Goal: Transaction & Acquisition: Obtain resource

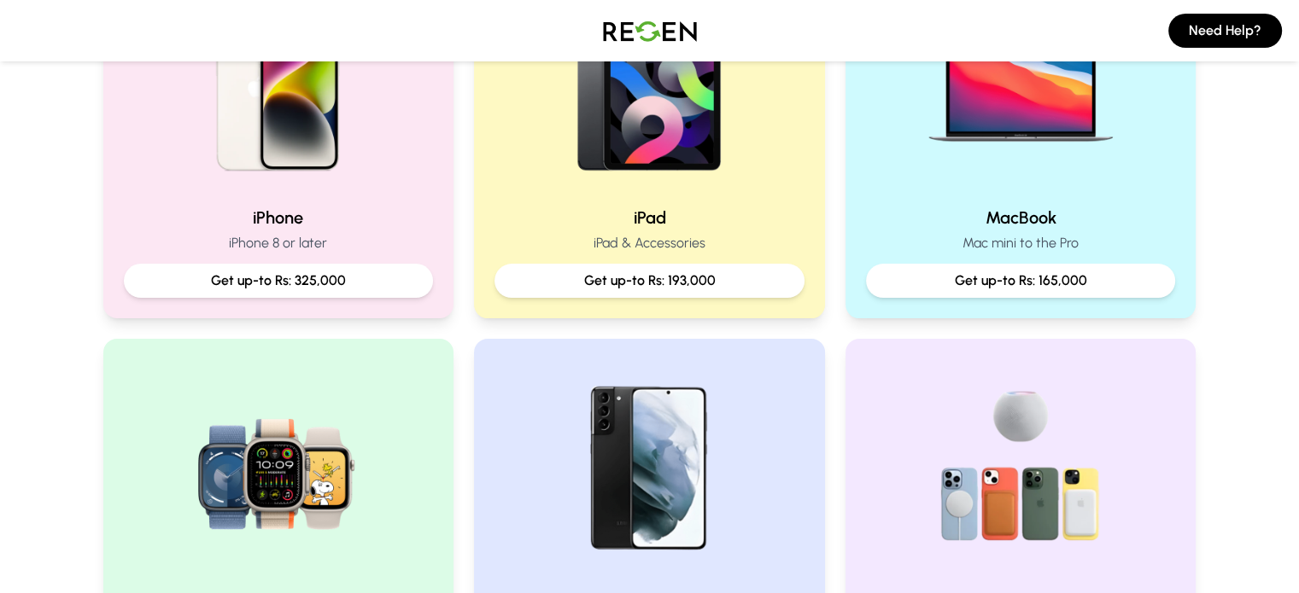
scroll to position [468, 0]
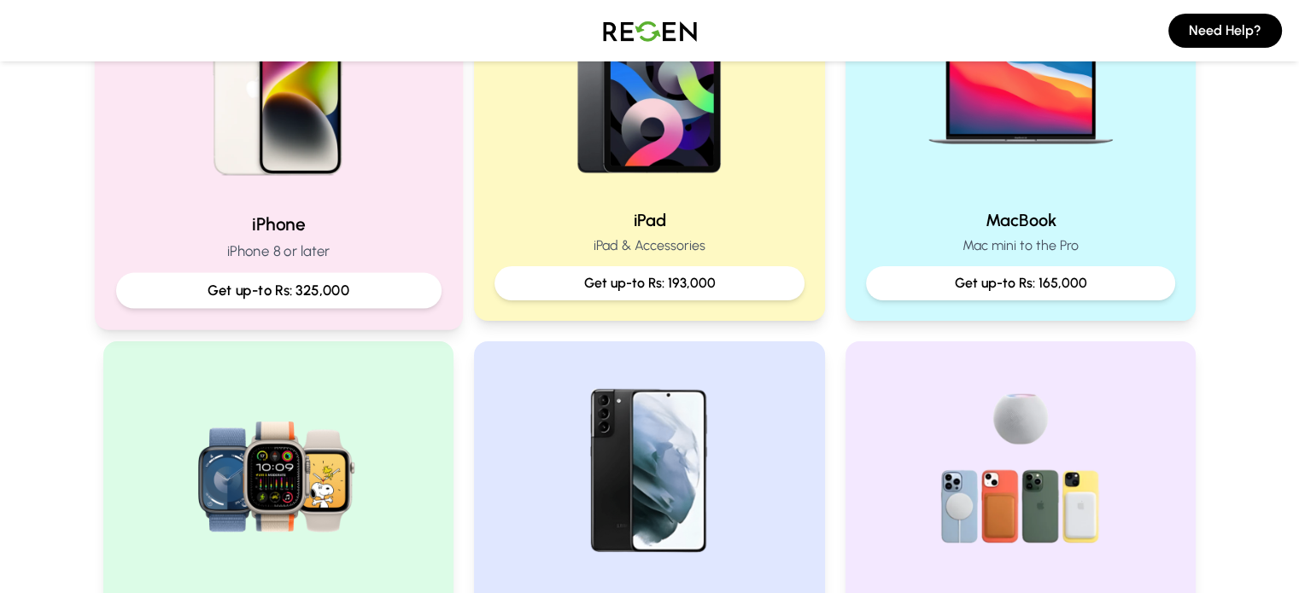
click at [307, 289] on p "Get up-to Rs: 325,000" at bounding box center [278, 290] width 296 height 21
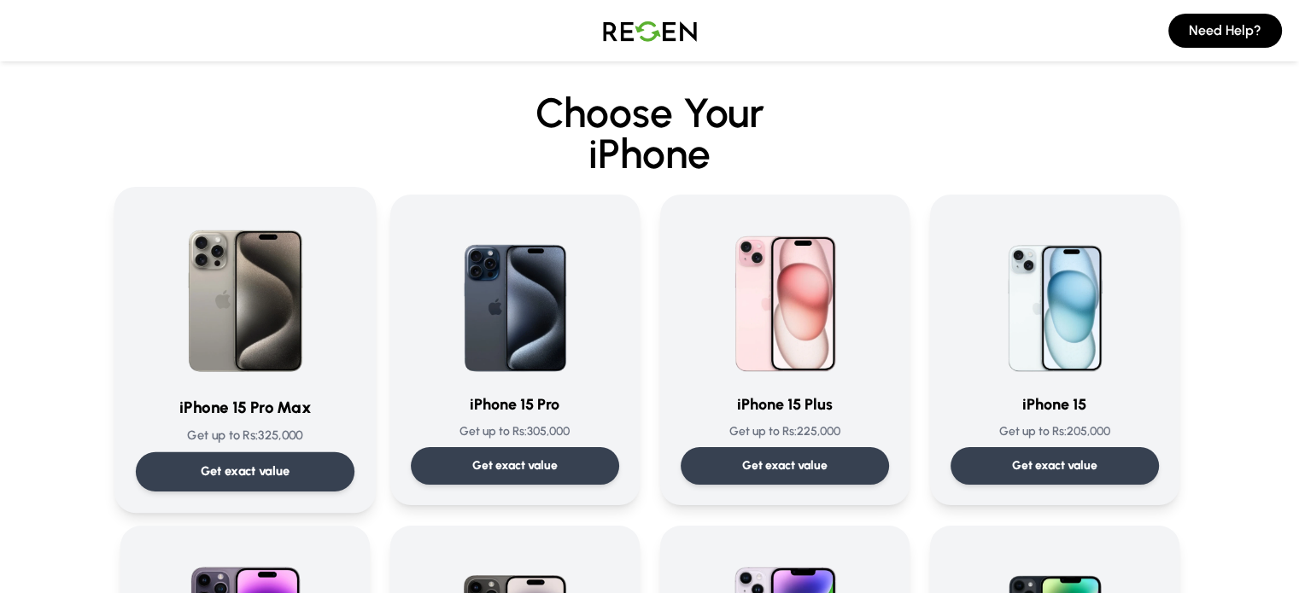
click at [266, 471] on p "Get exact value" at bounding box center [245, 472] width 90 height 18
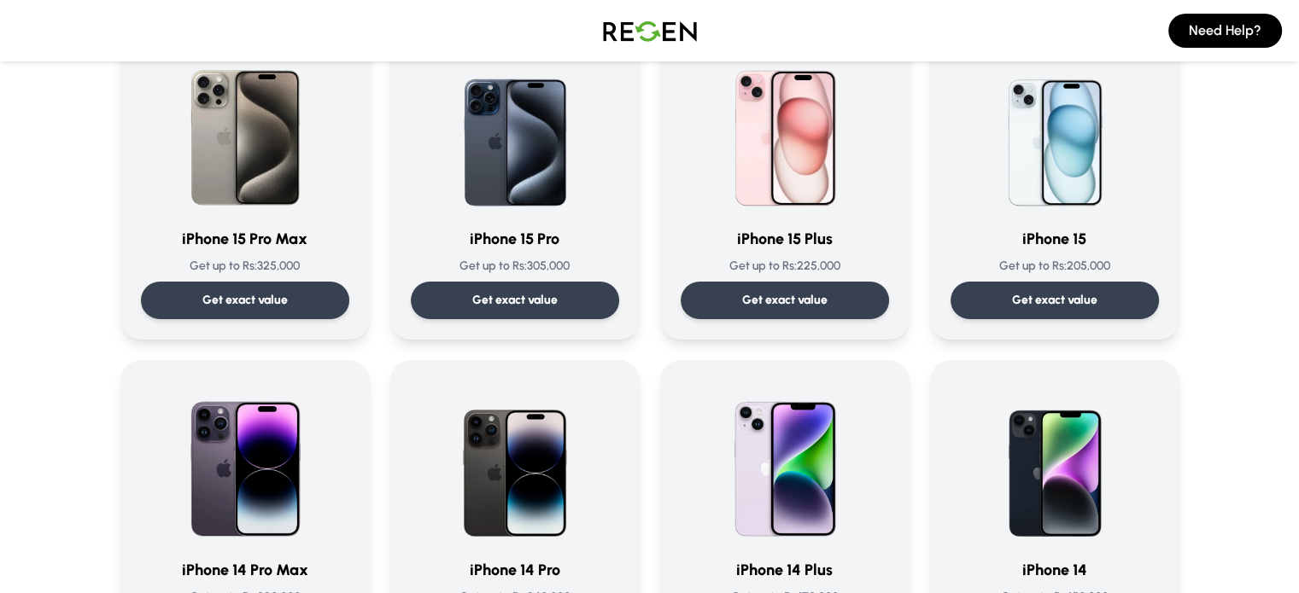
scroll to position [171, 0]
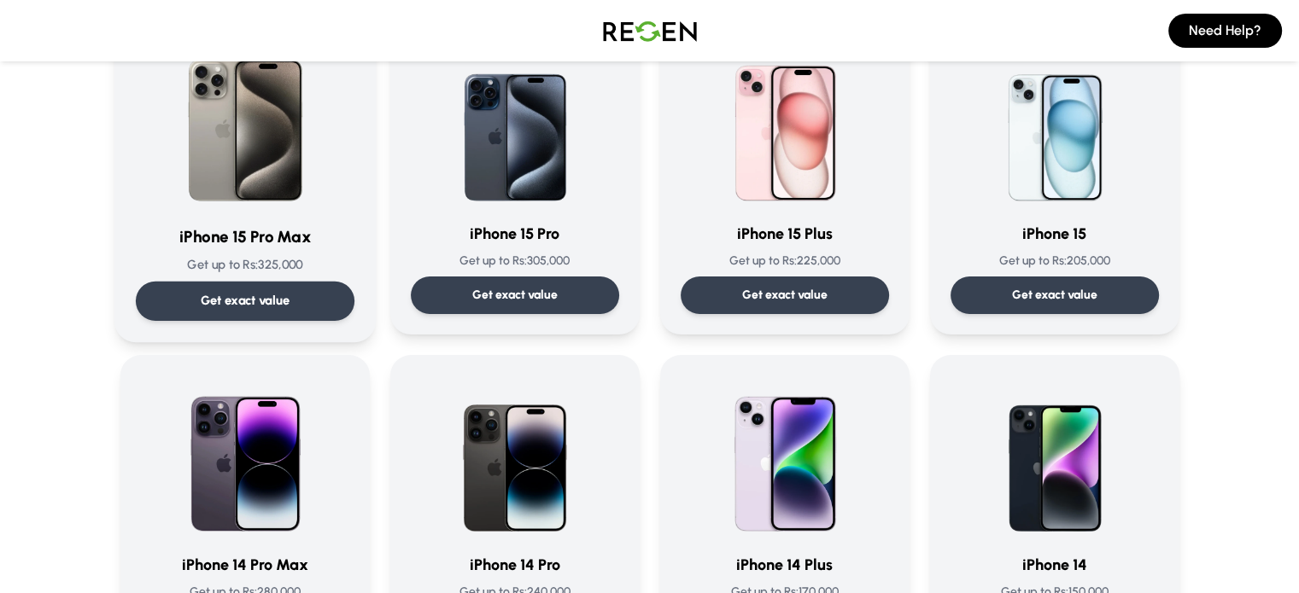
click at [220, 295] on p "Get exact value" at bounding box center [245, 301] width 90 height 18
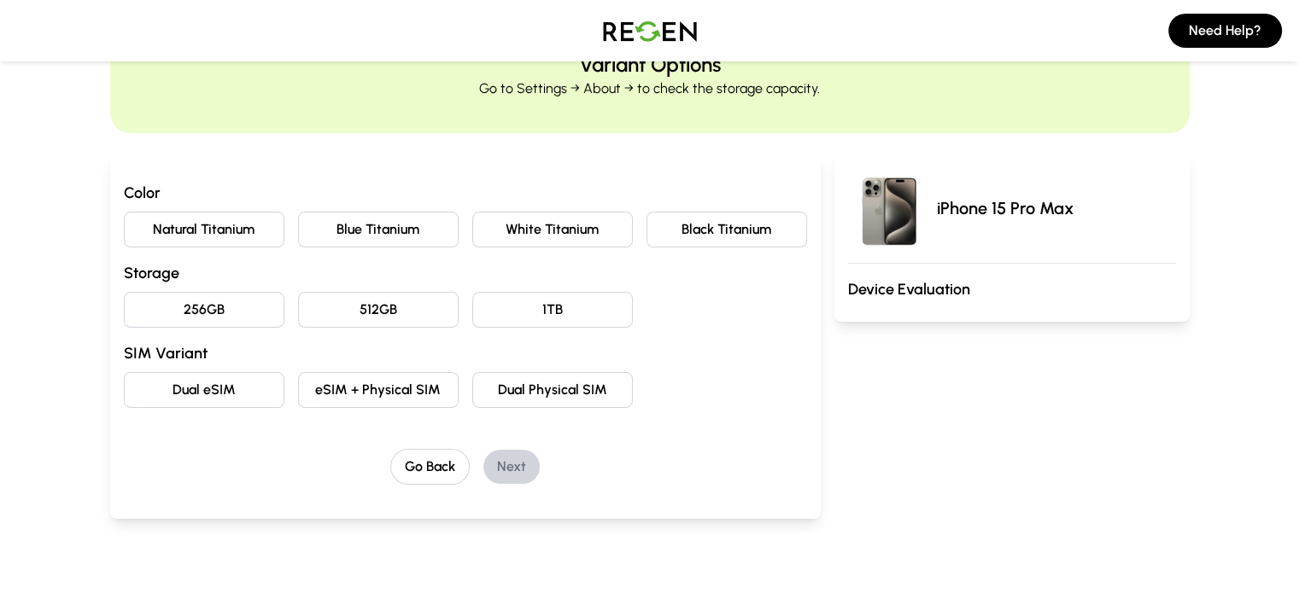
scroll to position [81, 0]
click at [136, 223] on button "Natural Titanium" at bounding box center [204, 231] width 161 height 36
click at [298, 319] on button "512GB" at bounding box center [378, 311] width 161 height 36
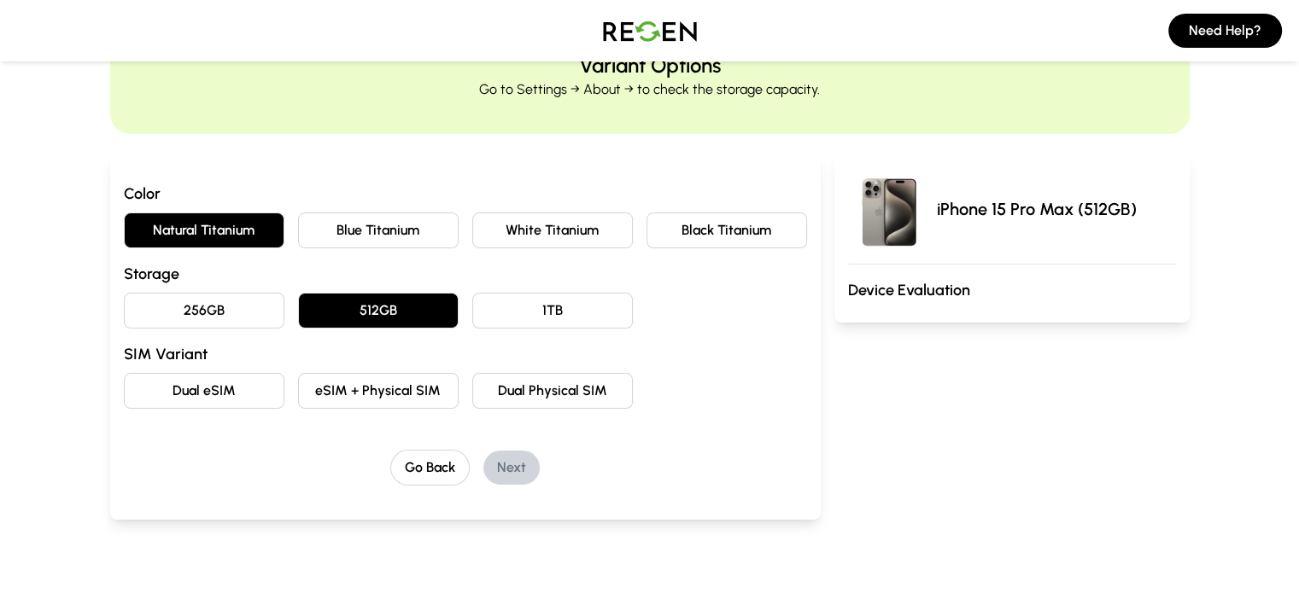
click at [326, 395] on button "eSIM + Physical SIM" at bounding box center [378, 391] width 161 height 36
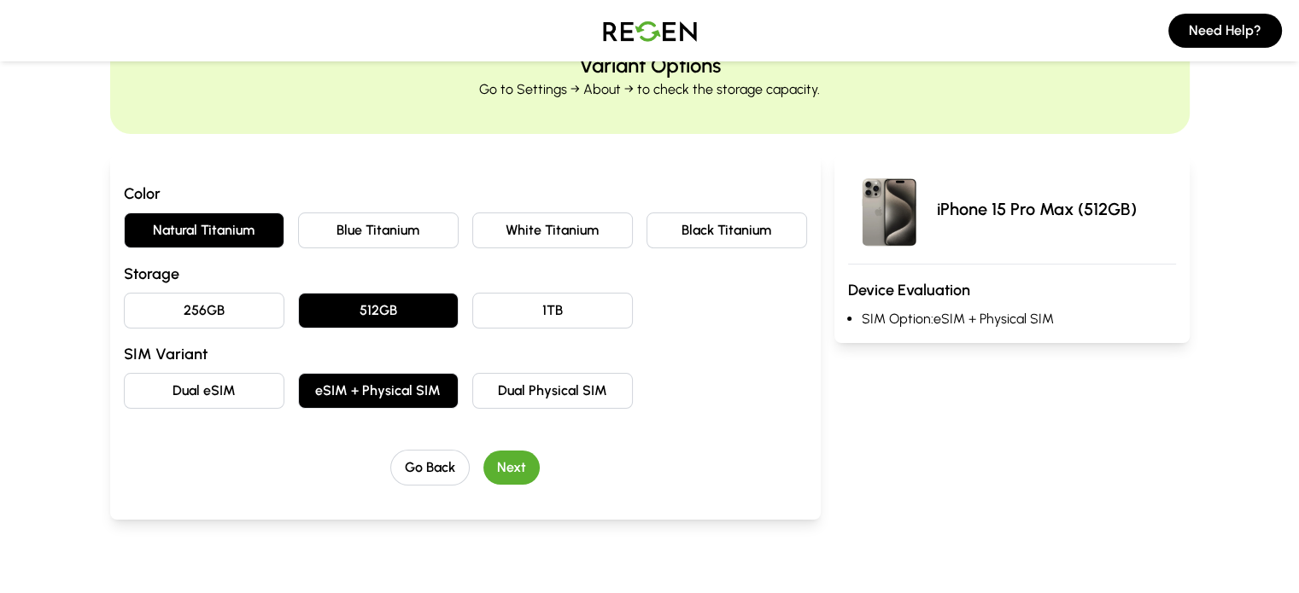
click at [488, 454] on button "Next" at bounding box center [511, 468] width 56 height 34
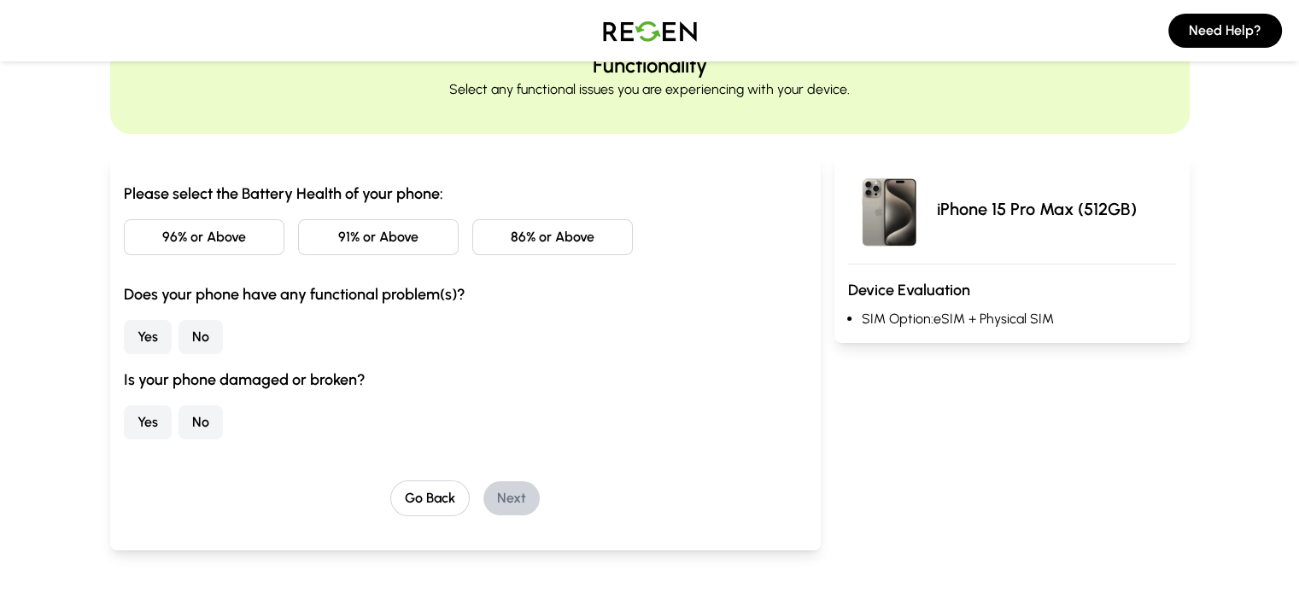
click at [150, 245] on button "96% or Above" at bounding box center [204, 237] width 161 height 36
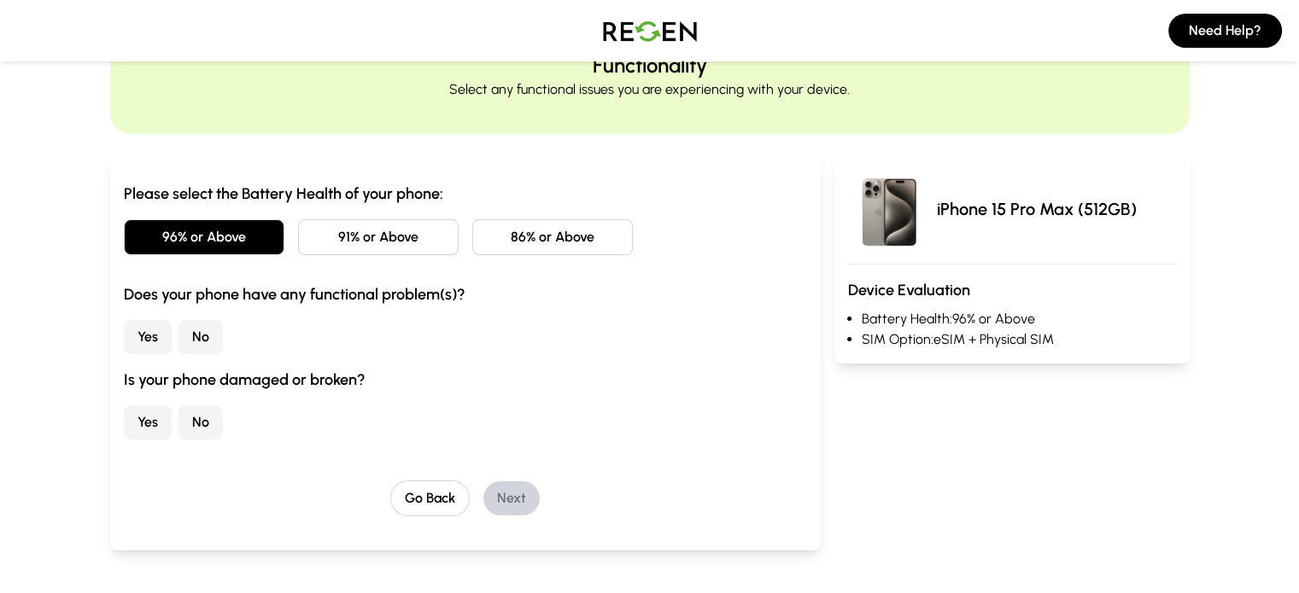
click at [178, 337] on button "No" at bounding box center [200, 337] width 44 height 34
click at [178, 428] on button "No" at bounding box center [200, 423] width 44 height 34
click at [483, 508] on button "Next" at bounding box center [511, 499] width 56 height 34
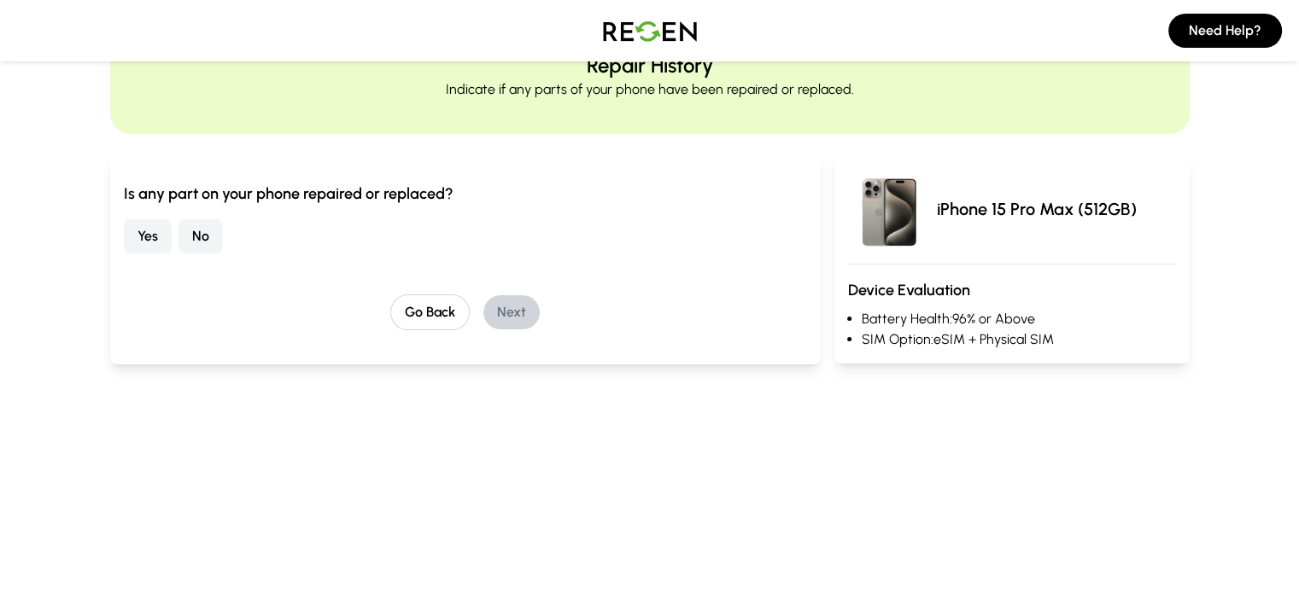
click at [178, 239] on button "No" at bounding box center [200, 236] width 44 height 34
click at [483, 313] on button "Next" at bounding box center [511, 312] width 56 height 34
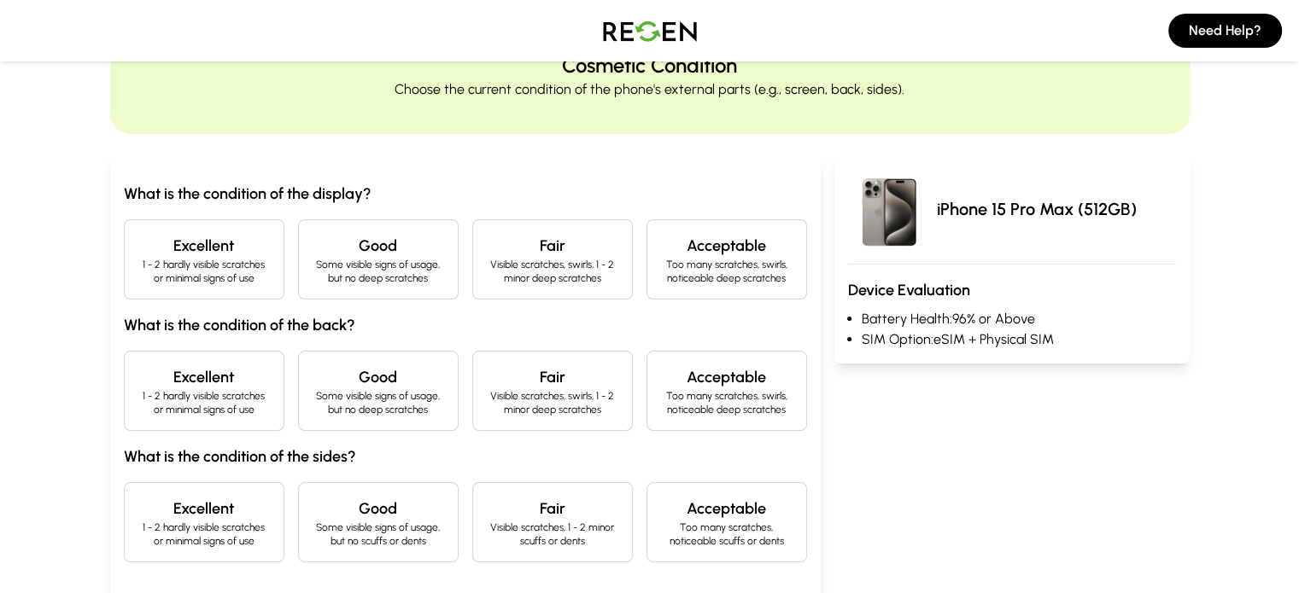
click at [150, 248] on h4 "Excellent" at bounding box center [204, 246] width 132 height 24
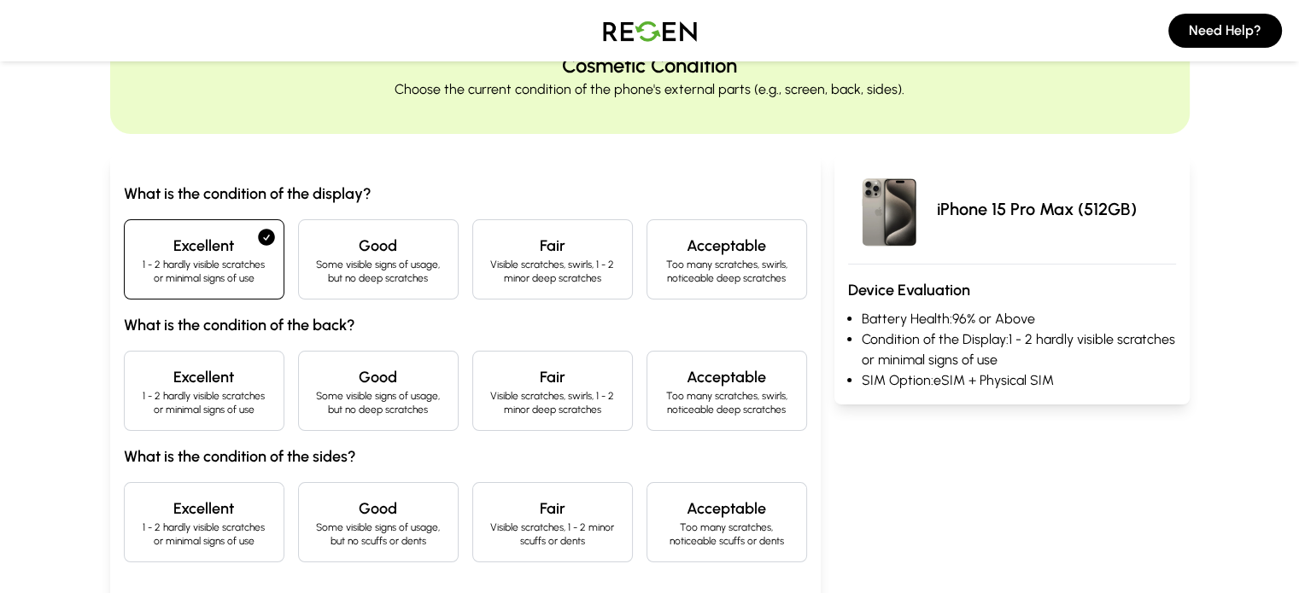
click at [151, 365] on h4 "Excellent" at bounding box center [204, 377] width 132 height 24
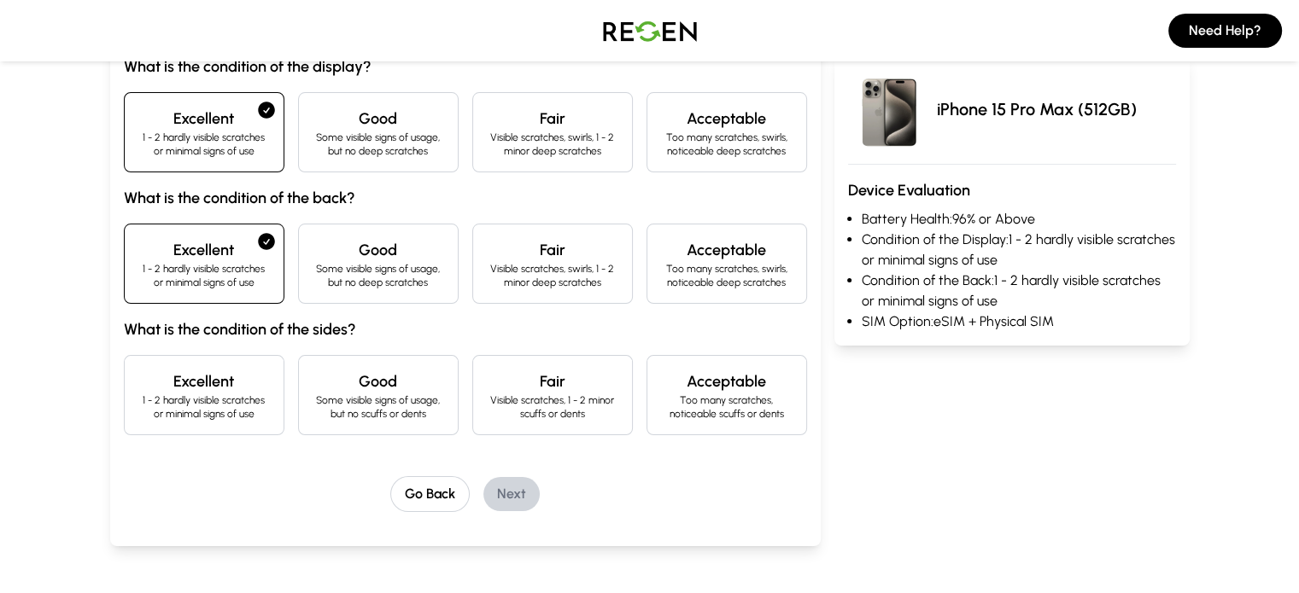
scroll to position [225, 0]
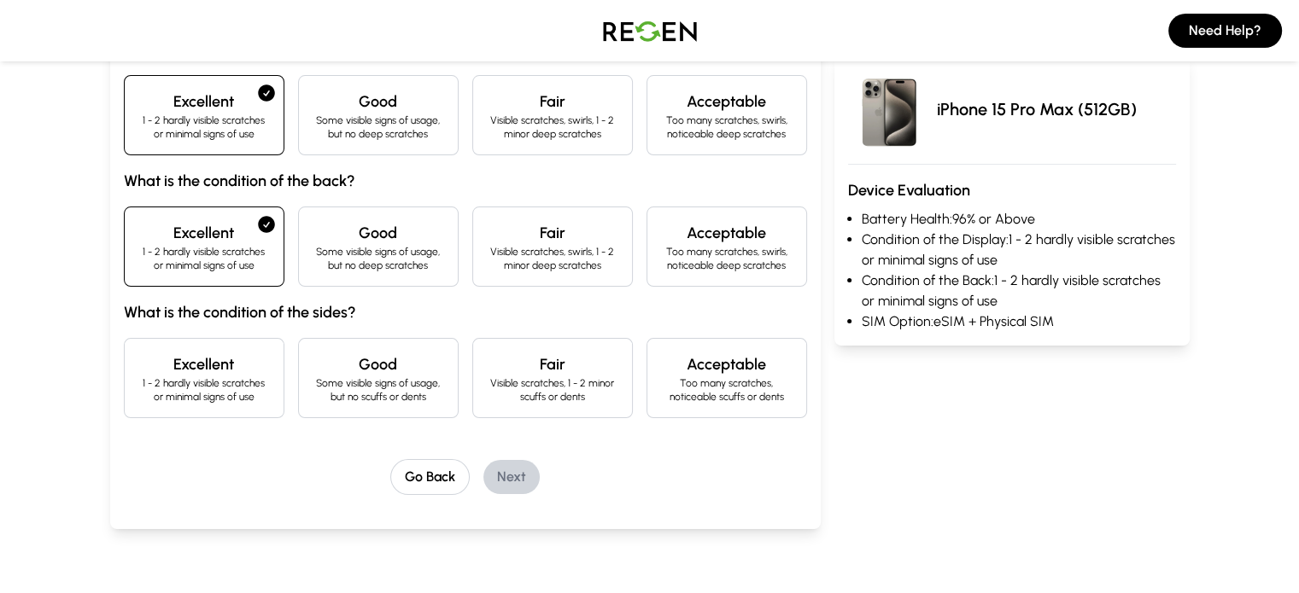
click at [151, 365] on h4 "Excellent" at bounding box center [204, 365] width 132 height 24
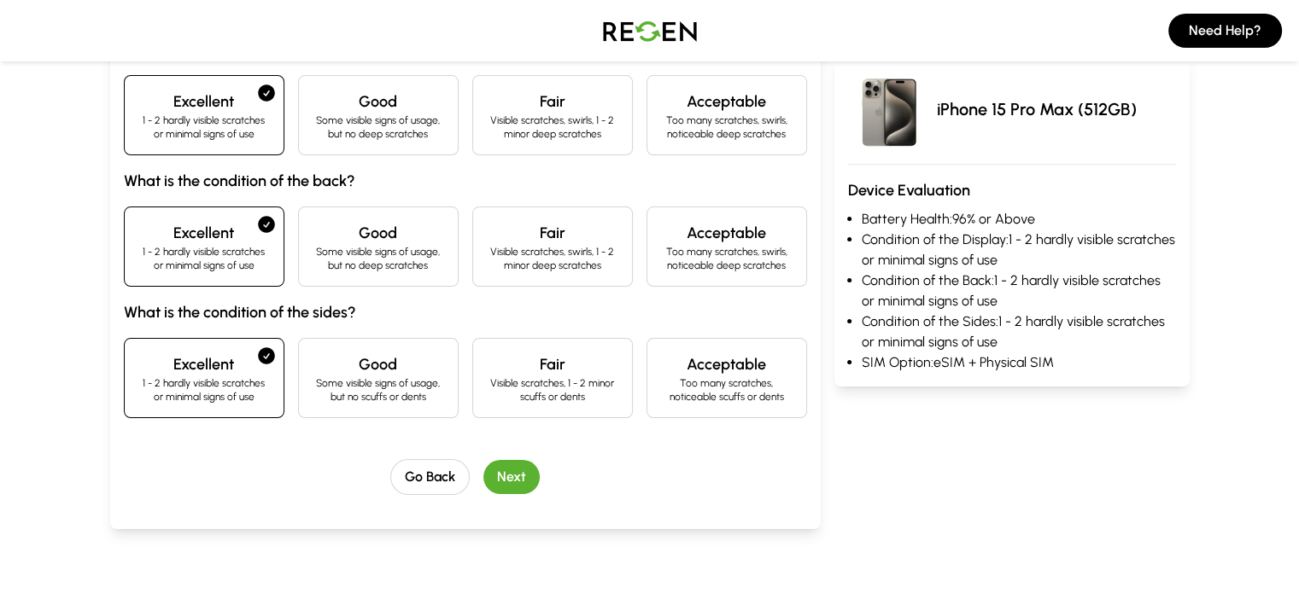
click at [483, 481] on button "Next" at bounding box center [511, 477] width 56 height 34
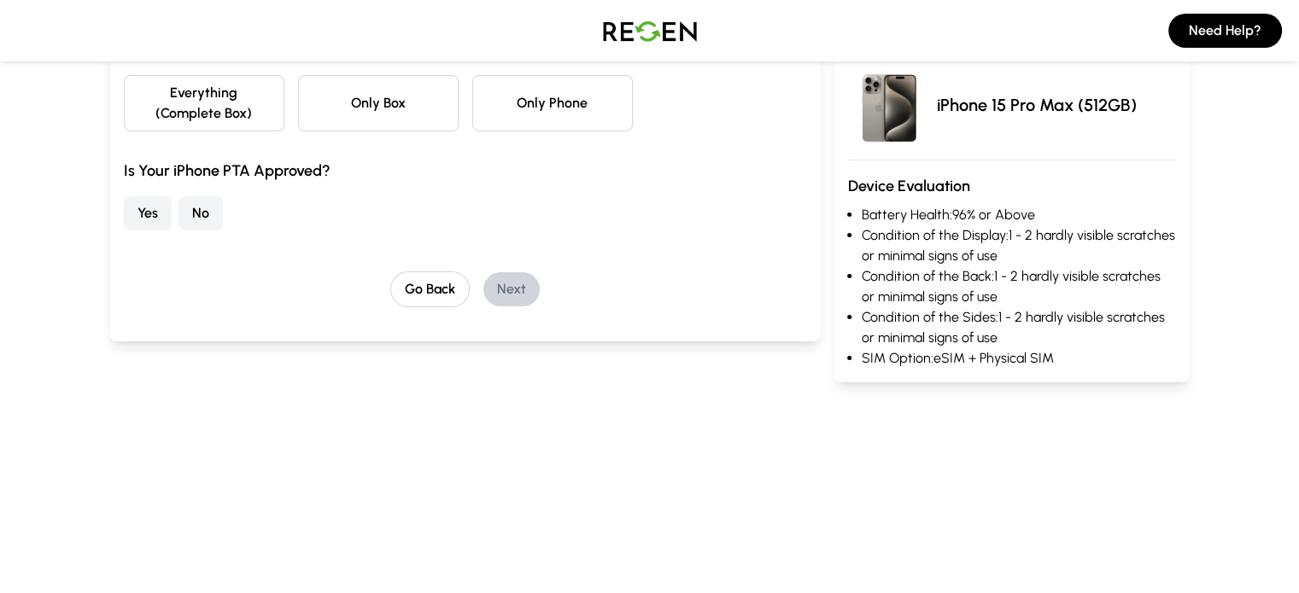
click at [124, 196] on button "Yes" at bounding box center [148, 213] width 48 height 34
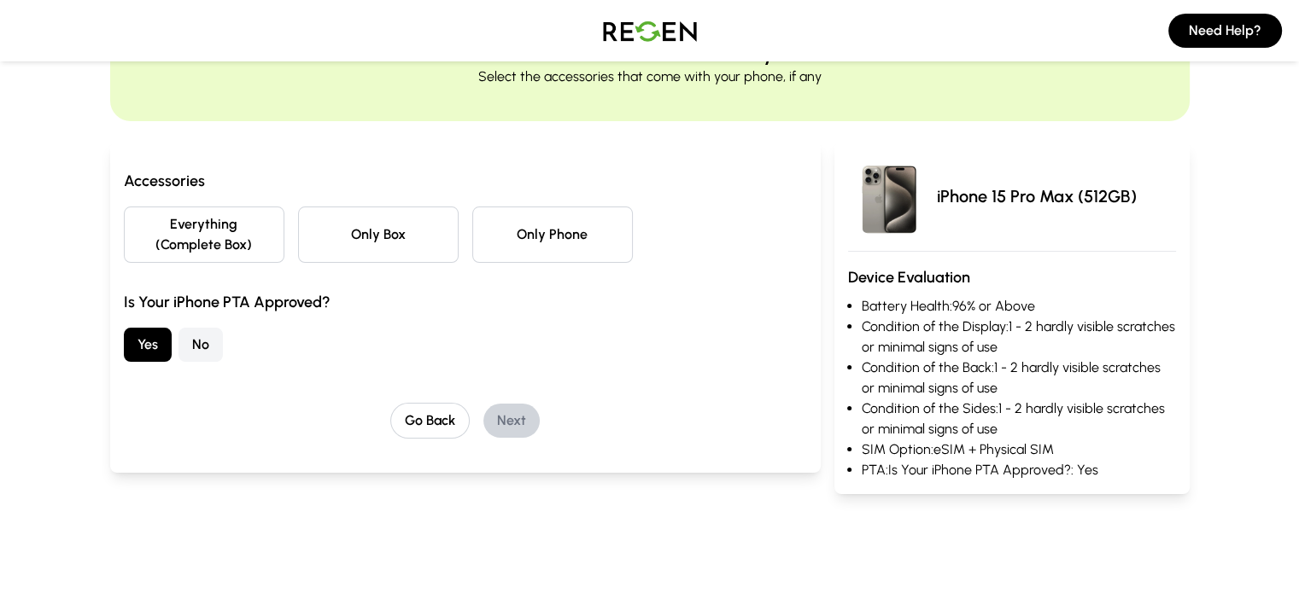
scroll to position [89, 0]
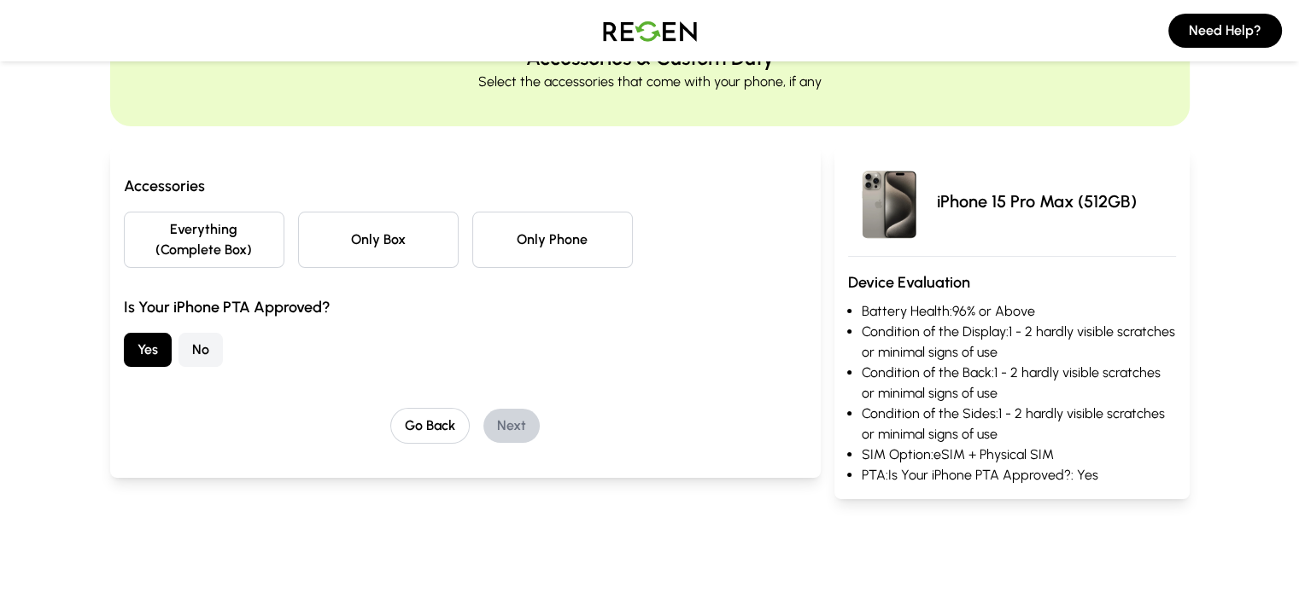
click at [154, 218] on button "Everything (Complete Box)" at bounding box center [204, 240] width 161 height 56
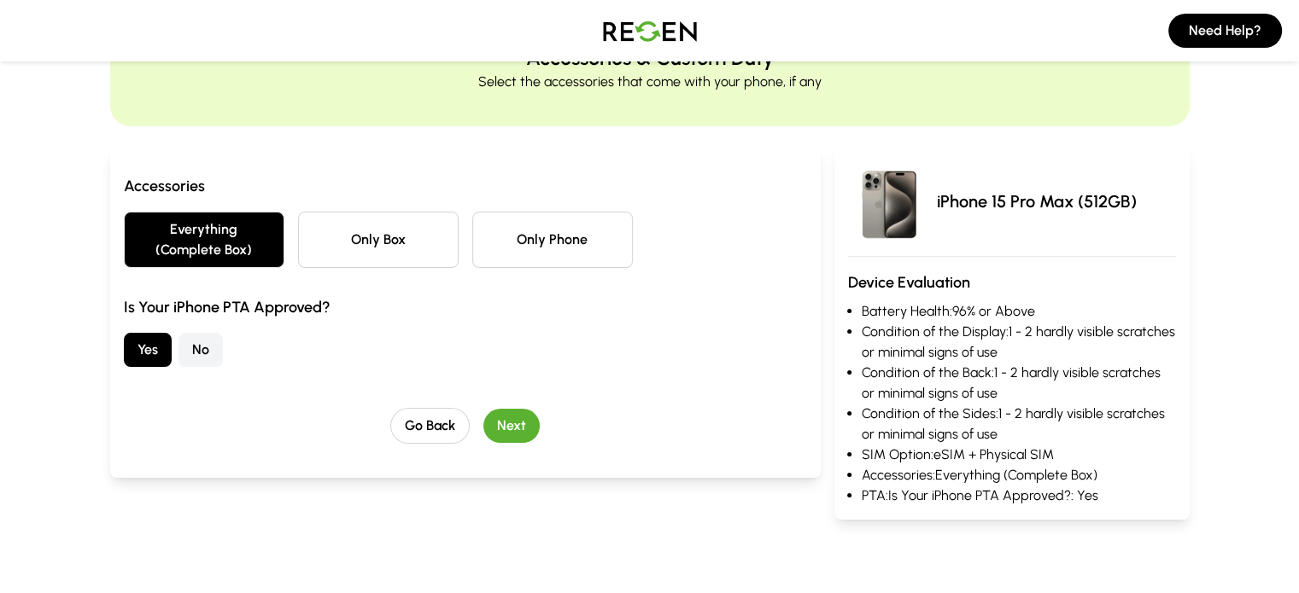
click at [483, 409] on button "Next" at bounding box center [511, 426] width 56 height 34
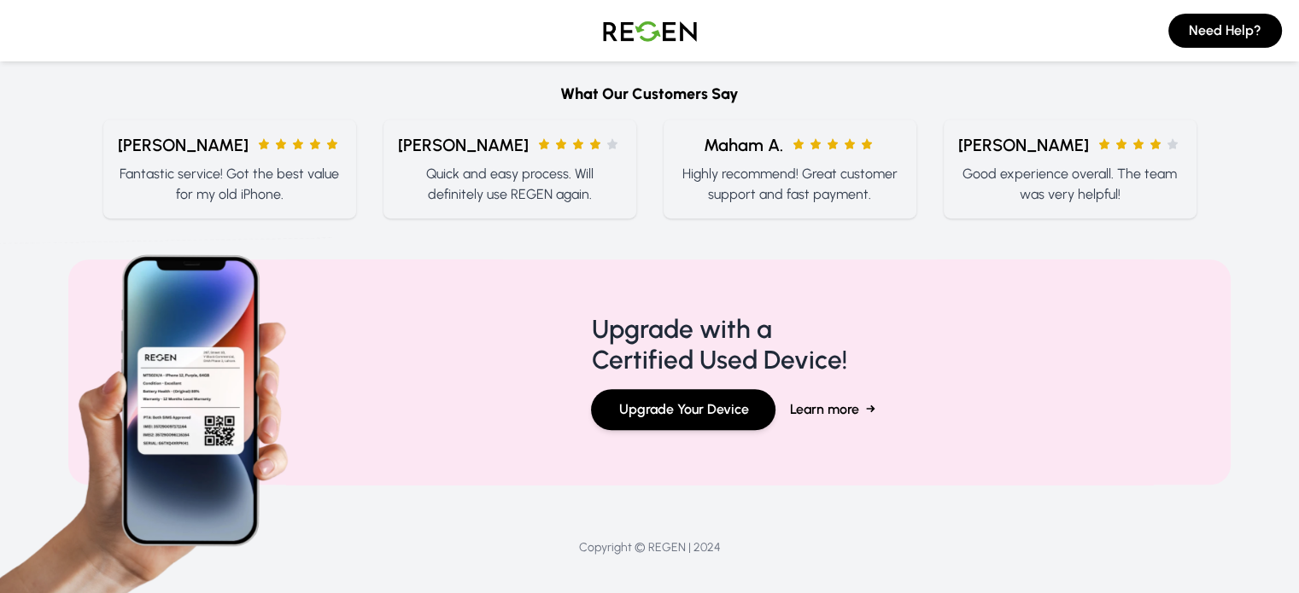
scroll to position [1042, 0]
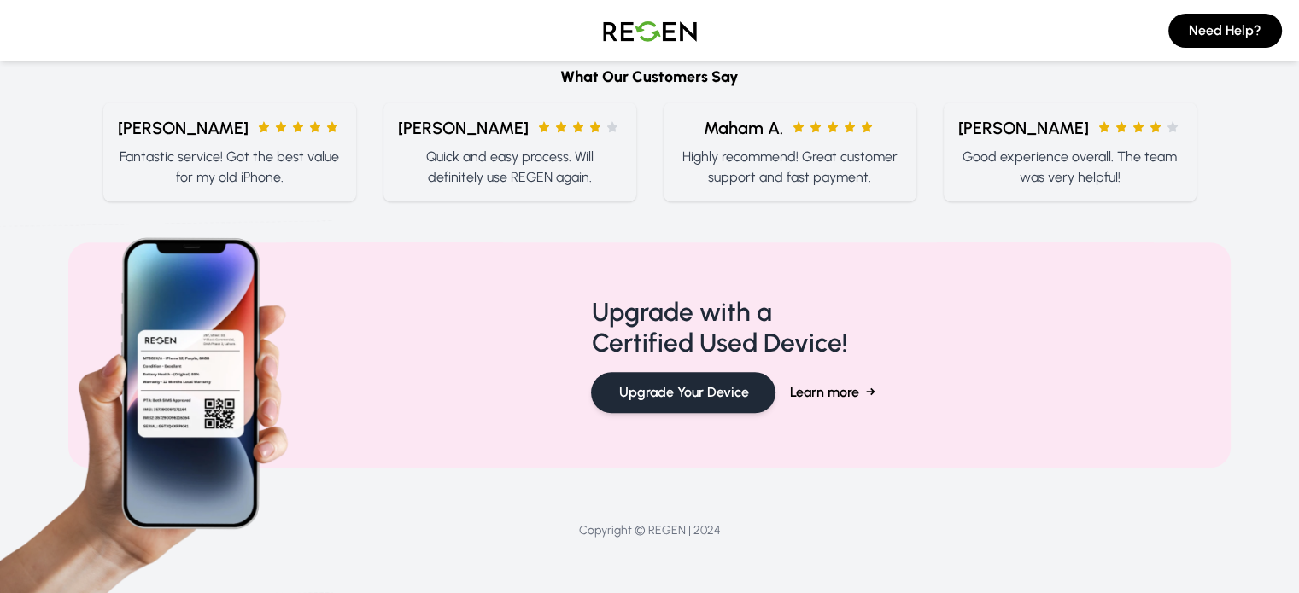
click at [723, 379] on button "Upgrade Your Device" at bounding box center [683, 392] width 184 height 41
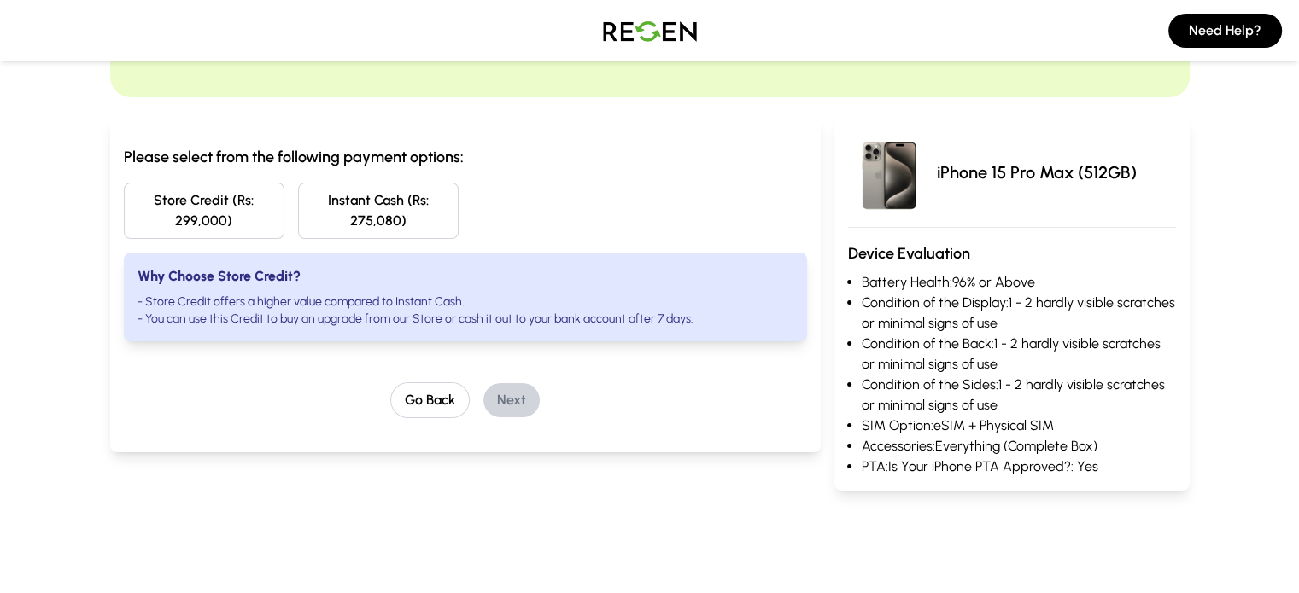
scroll to position [0, 0]
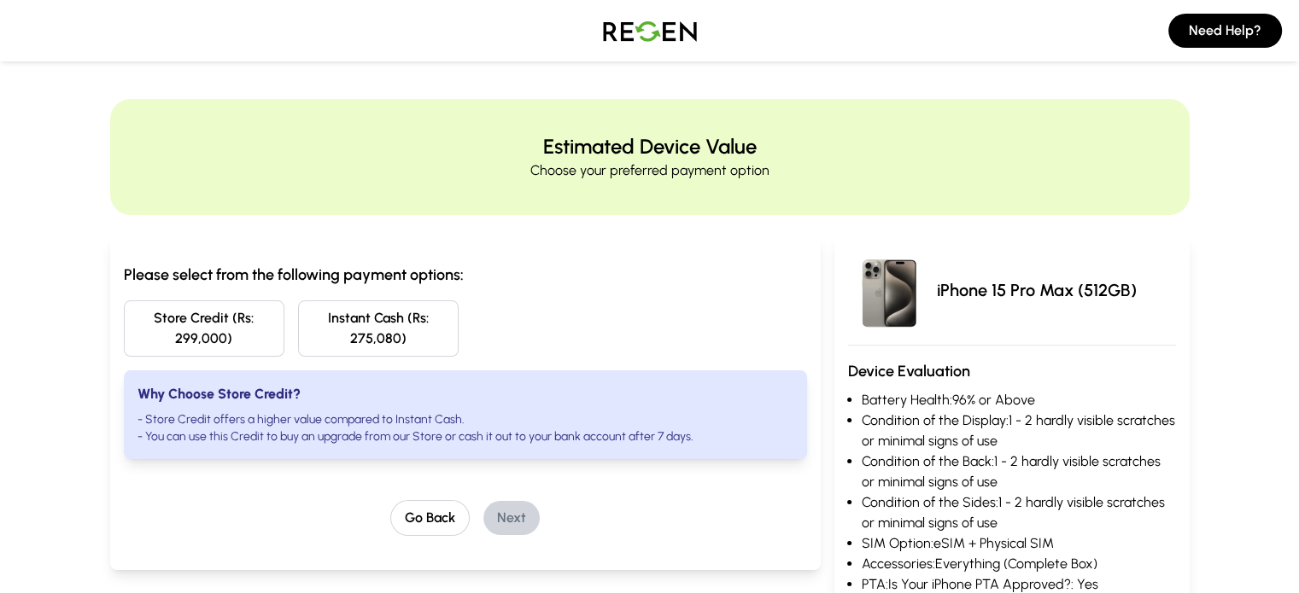
click at [669, 44] on img at bounding box center [650, 31] width 120 height 48
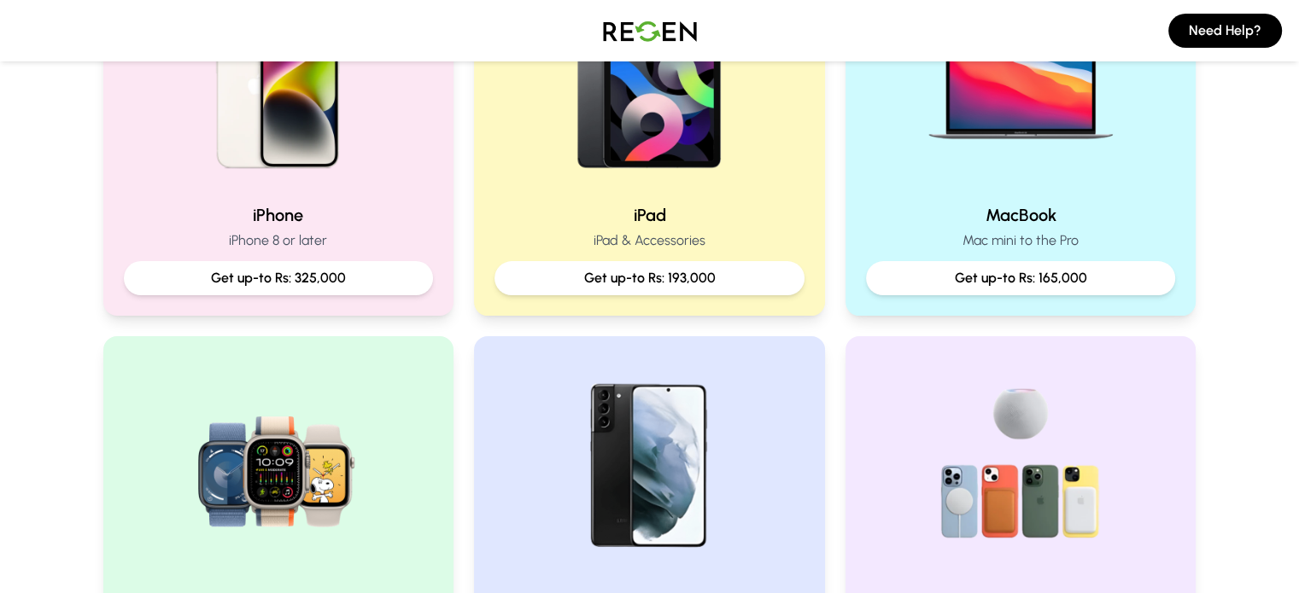
scroll to position [474, 0]
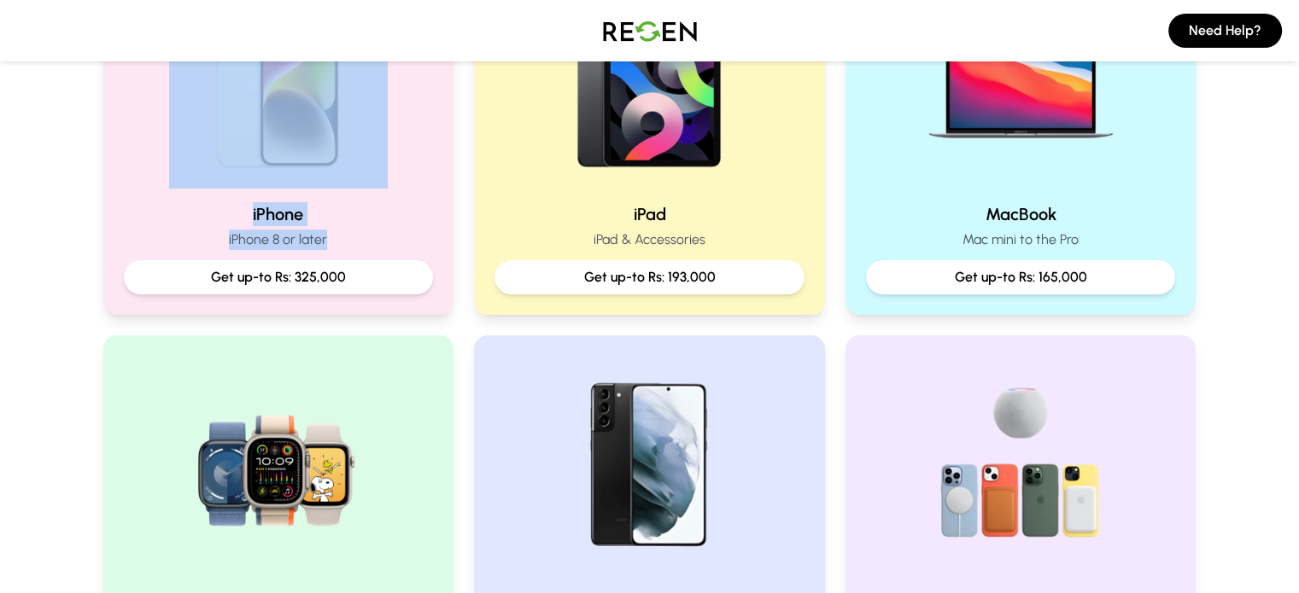
drag, startPoint x: 389, startPoint y: 240, endPoint x: 139, endPoint y: 143, distance: 268.2
click at [180, 160] on div "iPhone iPhone 8 or later Get up-to Rs: 325,000" at bounding box center [278, 132] width 351 height 365
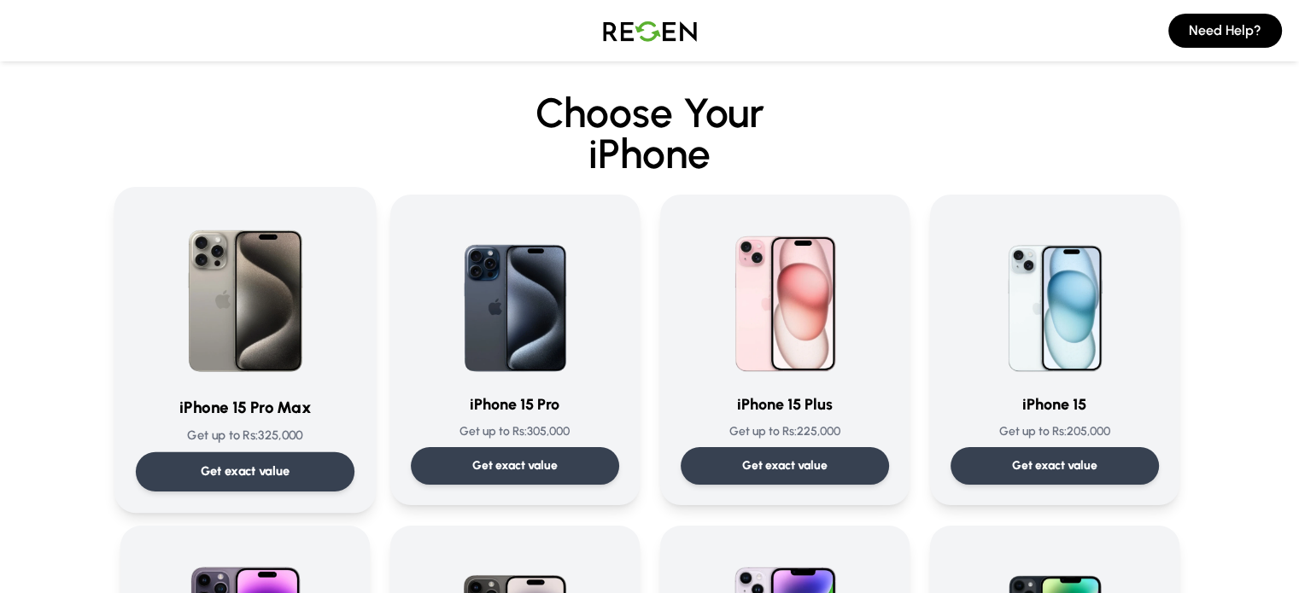
click at [303, 362] on img at bounding box center [245, 294] width 172 height 172
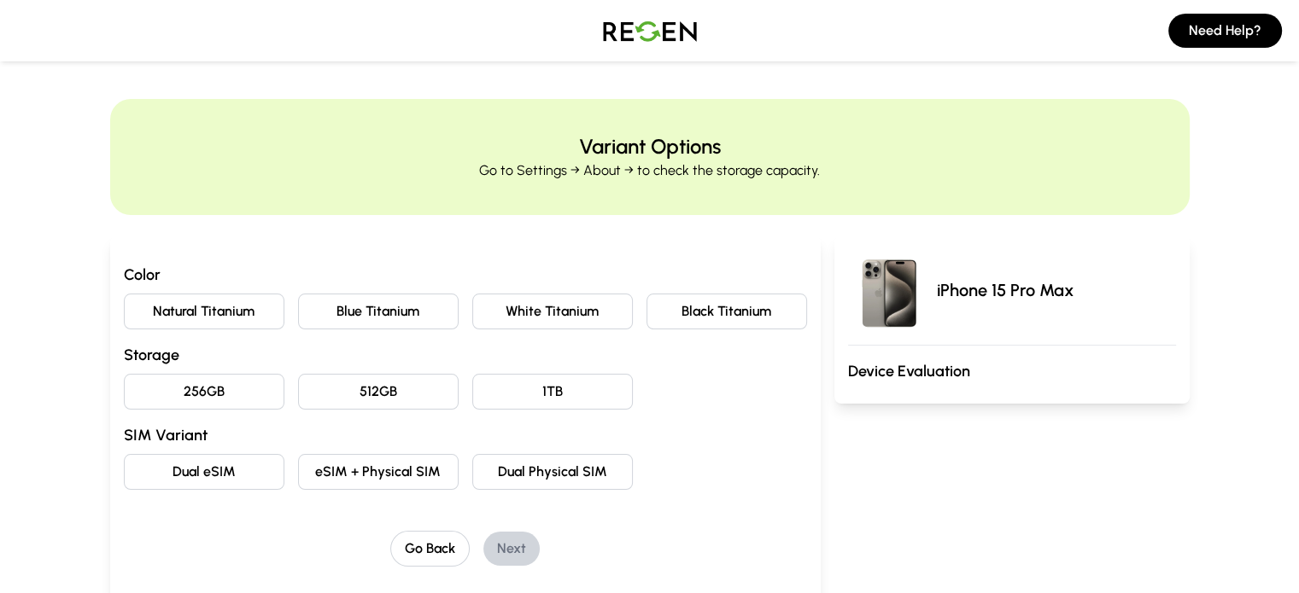
click at [973, 375] on h3 "Device Evaluation" at bounding box center [1012, 372] width 328 height 24
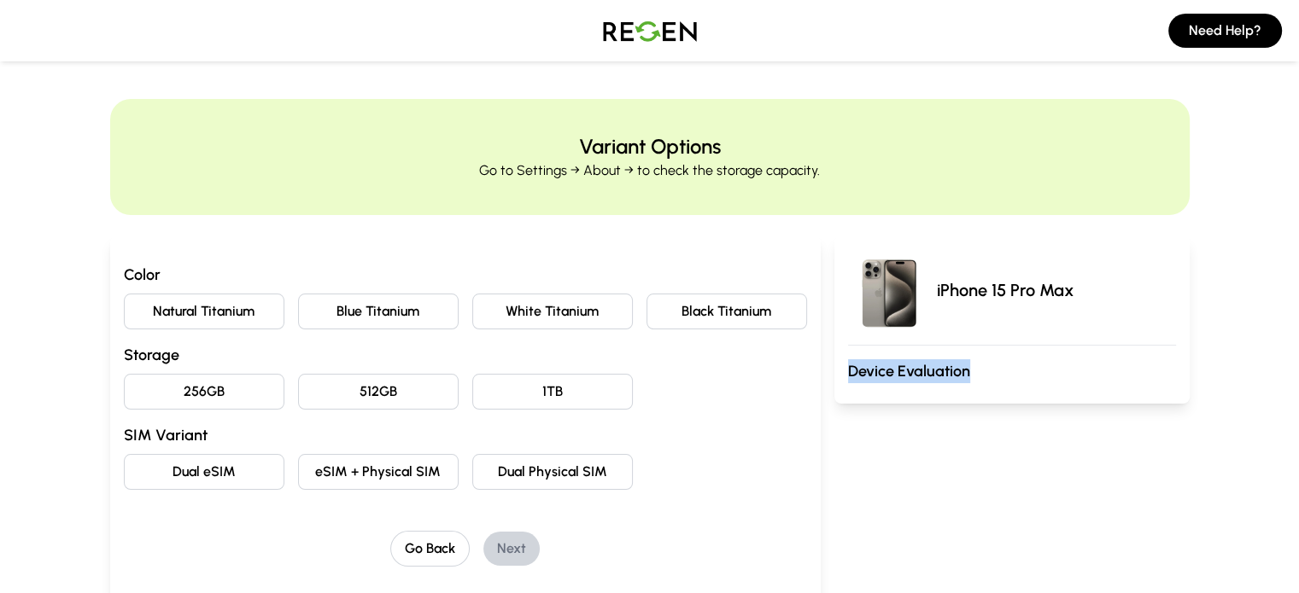
click at [973, 375] on h3 "Device Evaluation" at bounding box center [1012, 372] width 328 height 24
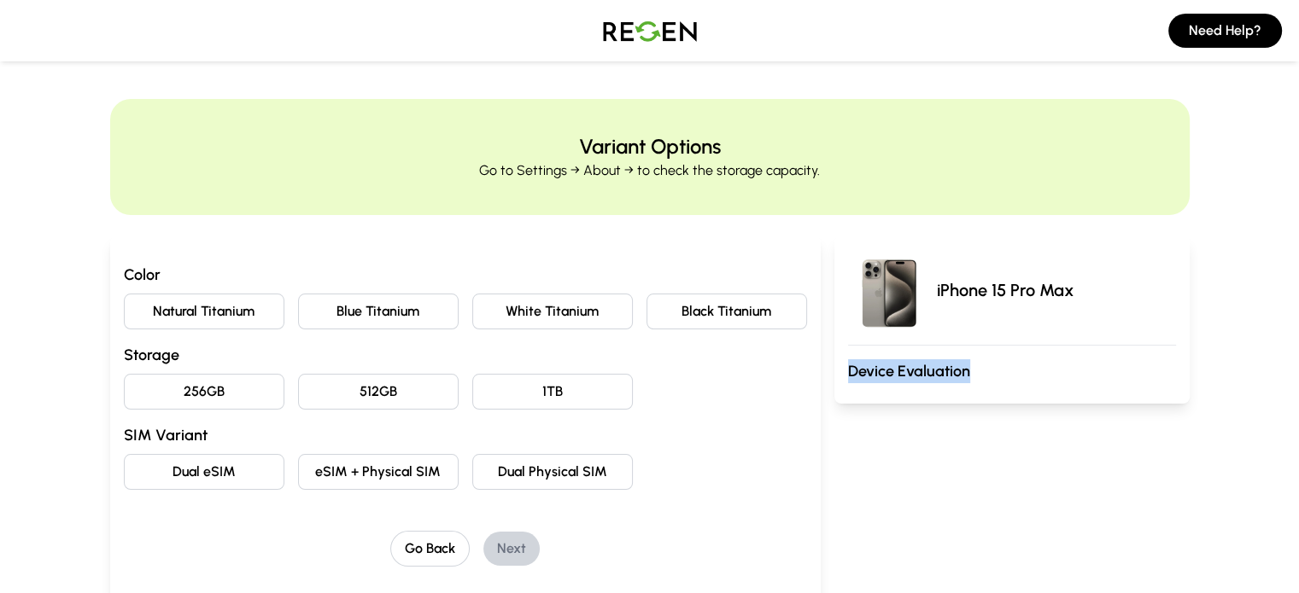
click at [973, 375] on h3 "Device Evaluation" at bounding box center [1012, 372] width 328 height 24
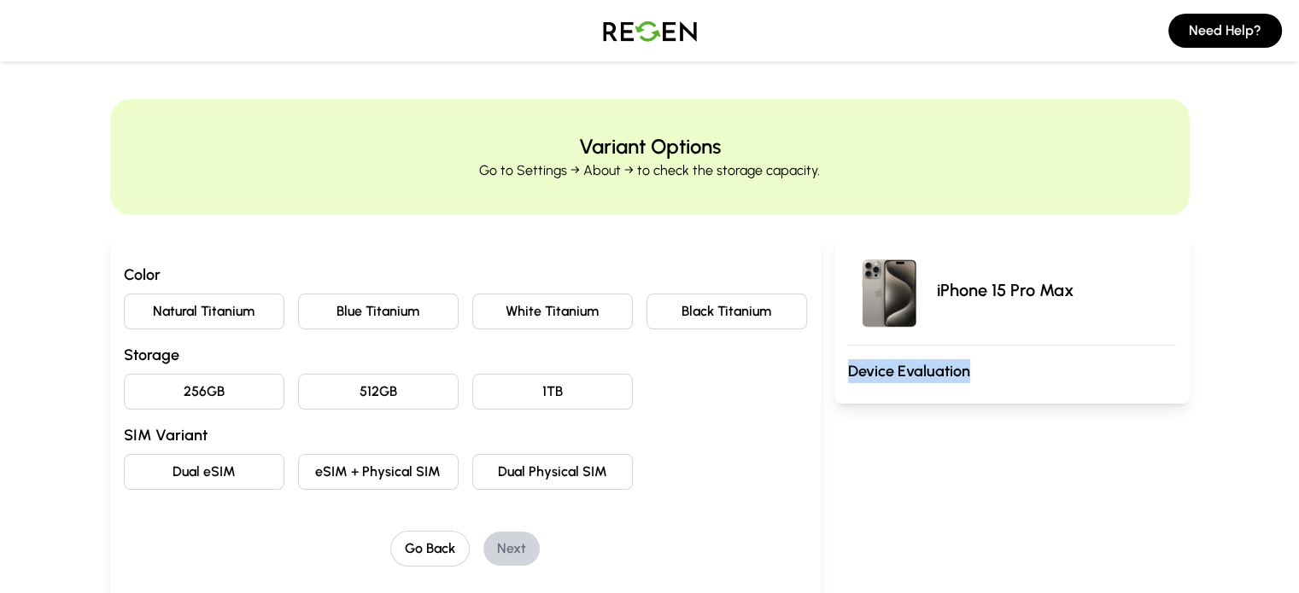
click at [973, 375] on h3 "Device Evaluation" at bounding box center [1012, 372] width 328 height 24
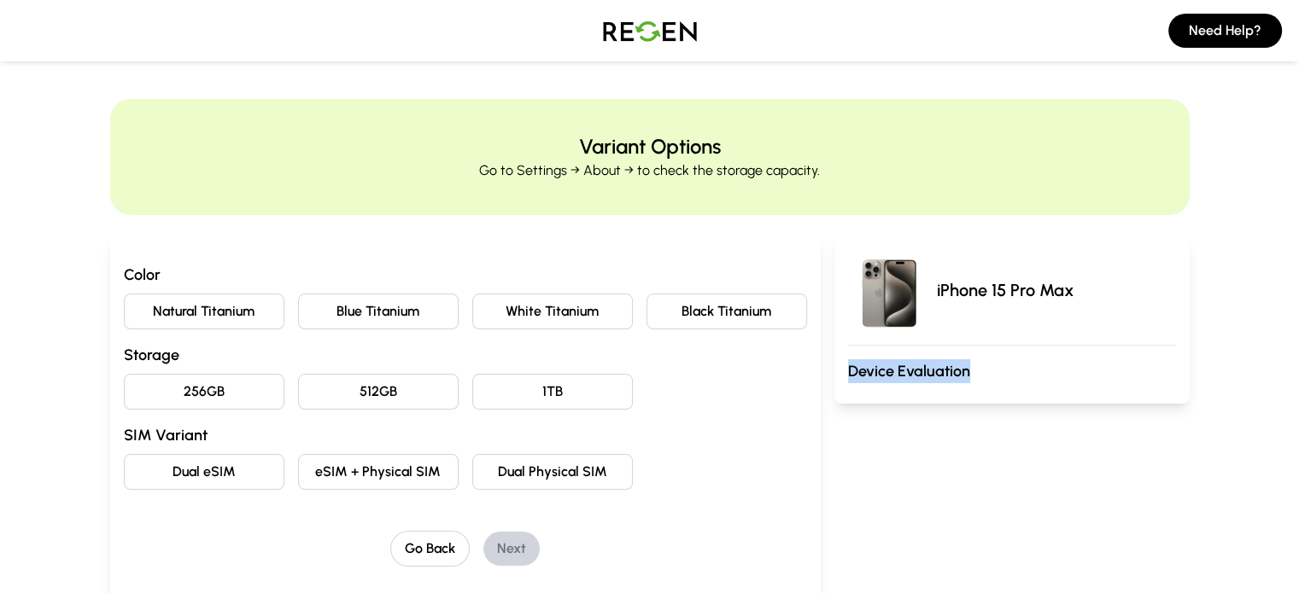
click at [973, 375] on h3 "Device Evaluation" at bounding box center [1012, 372] width 328 height 24
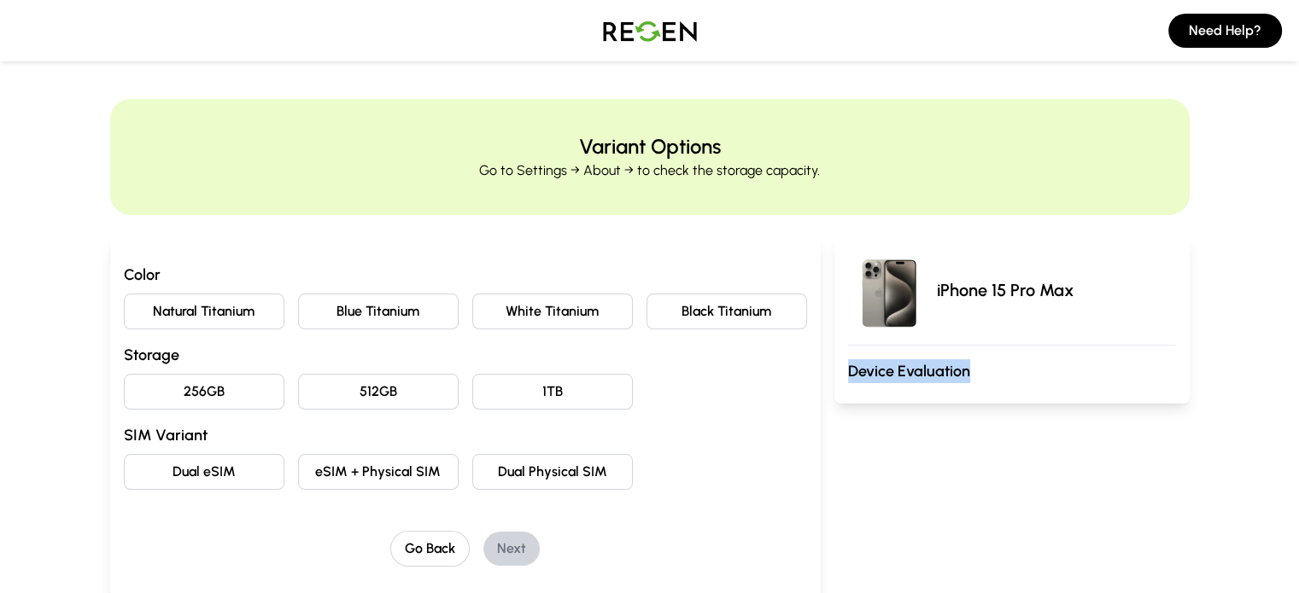
click at [973, 375] on h3 "Device Evaluation" at bounding box center [1012, 372] width 328 height 24
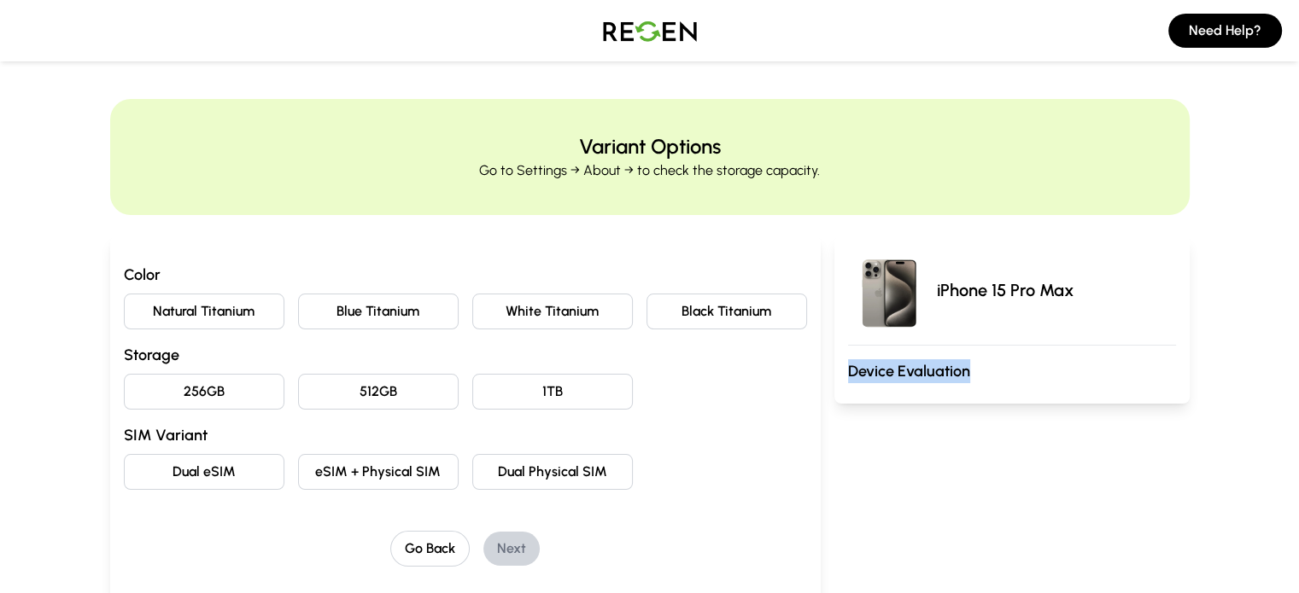
click at [973, 375] on h3 "Device Evaluation" at bounding box center [1012, 372] width 328 height 24
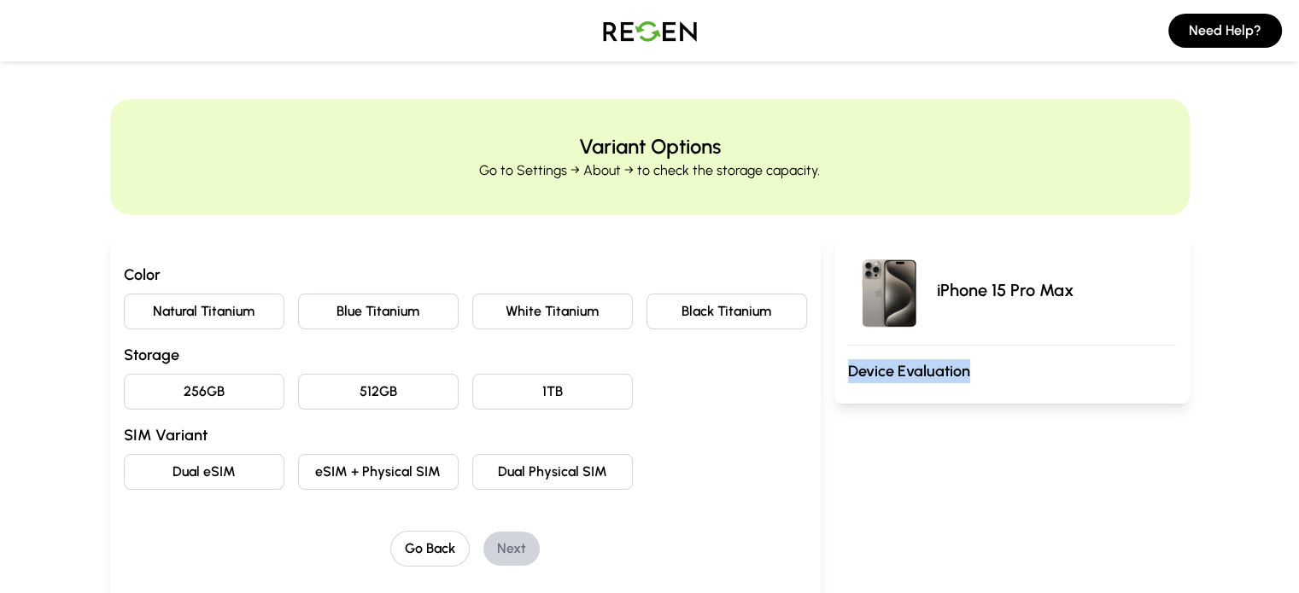
click at [973, 375] on h3 "Device Evaluation" at bounding box center [1012, 372] width 328 height 24
click at [1016, 390] on div "iPhone 15 Pro Max Device Evaluation" at bounding box center [1011, 320] width 355 height 168
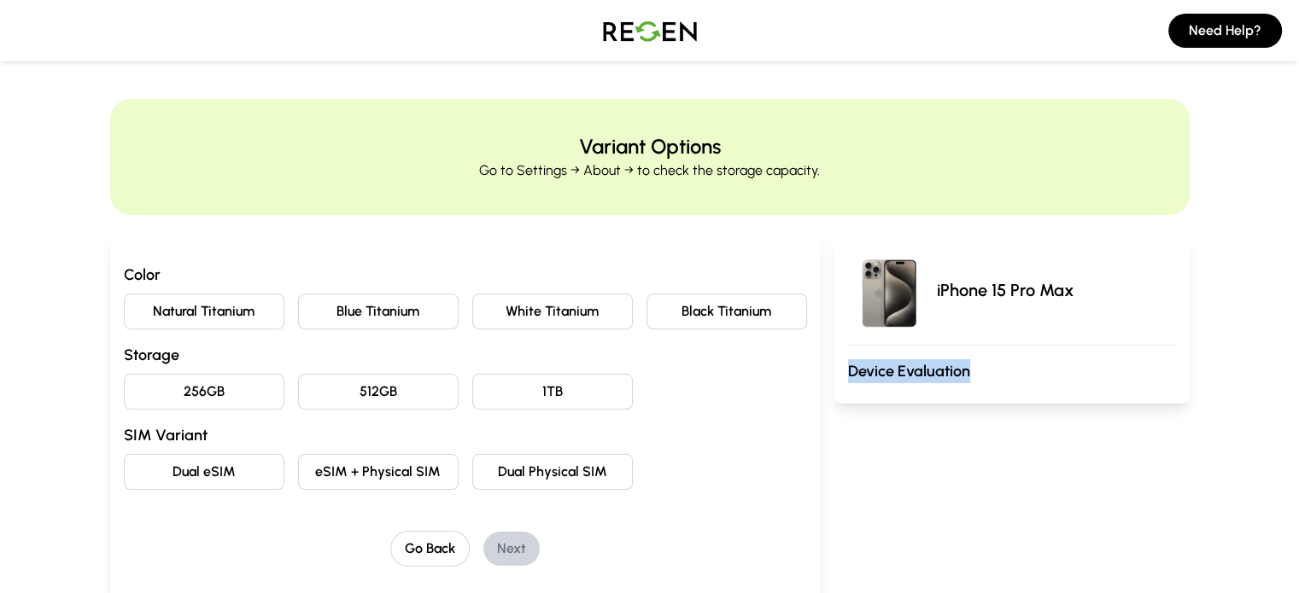
click at [1016, 390] on div "iPhone 15 Pro Max Device Evaluation" at bounding box center [1011, 320] width 355 height 168
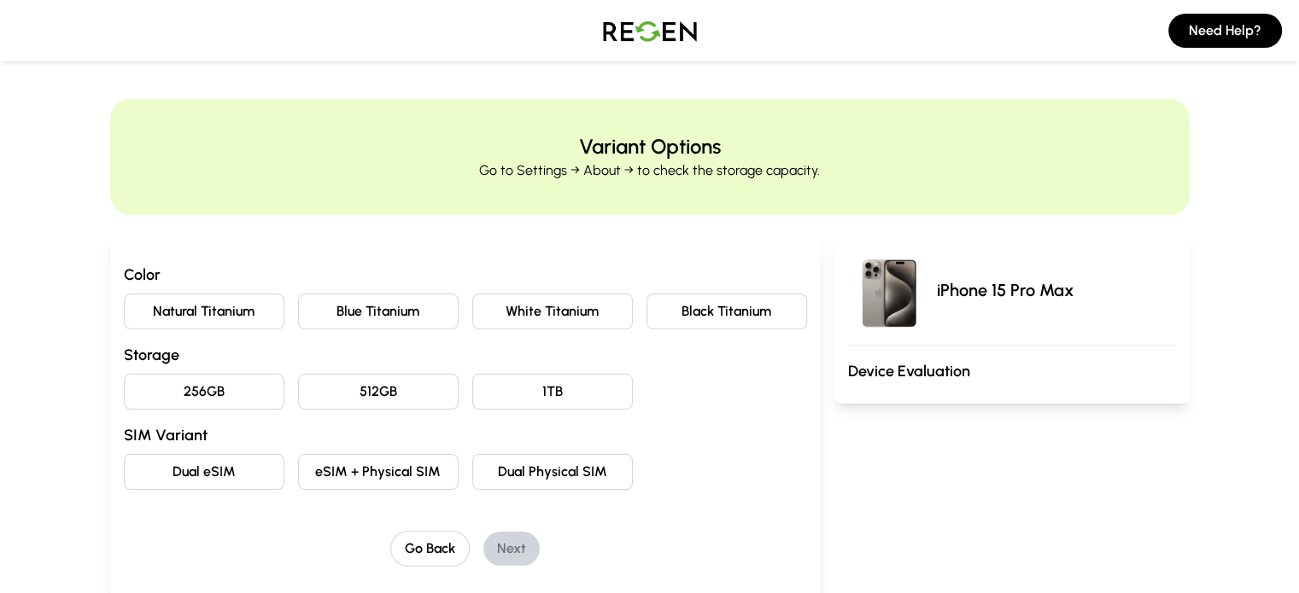
click at [1016, 390] on div "iPhone 15 Pro Max Device Evaluation" at bounding box center [1011, 320] width 355 height 168
click at [1099, 184] on div "Variant Options Go to Settings → About → to check the storage capacity." at bounding box center [649, 157] width 1079 height 116
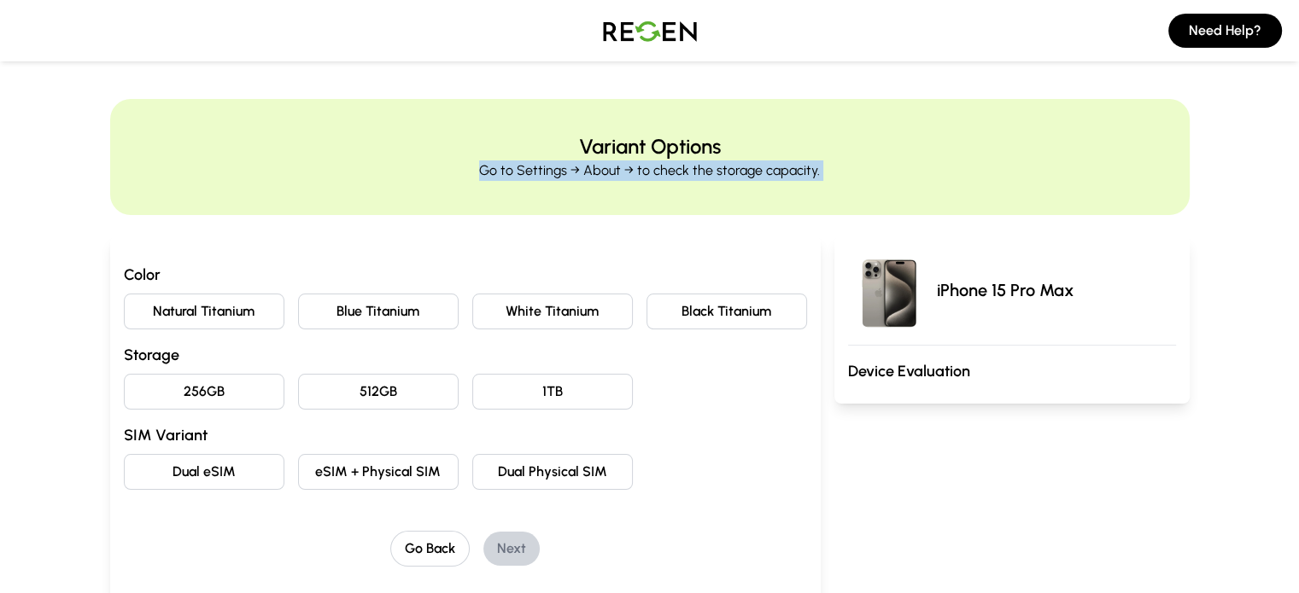
click at [1099, 184] on div "Variant Options Go to Settings → About → to check the storage capacity." at bounding box center [649, 157] width 1079 height 116
drag, startPoint x: 1099, startPoint y: 184, endPoint x: 1135, endPoint y: 38, distance: 149.5
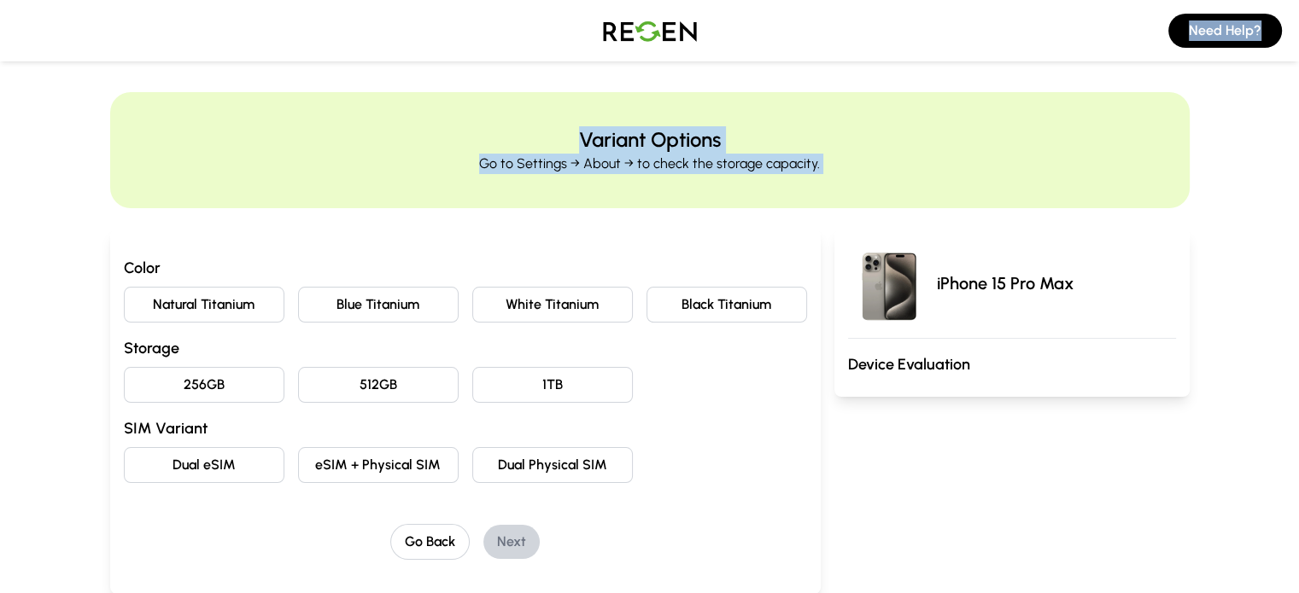
click at [733, 147] on div "Variant Options Go to Settings → About → to check the storage capacity." at bounding box center [650, 150] width 970 height 48
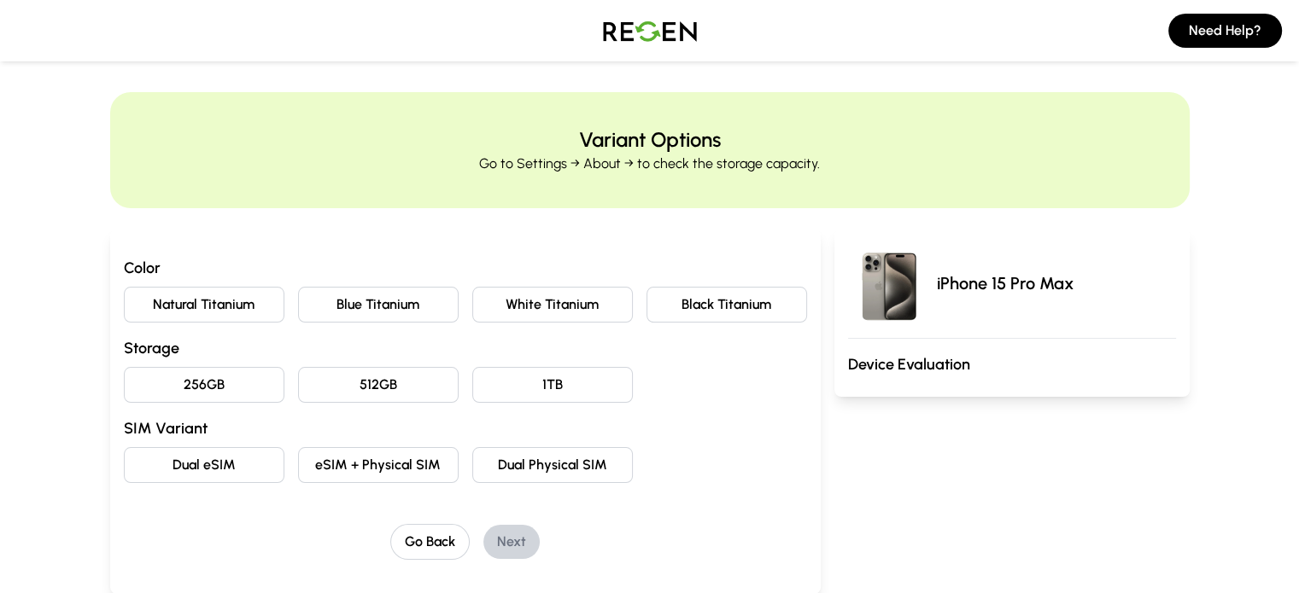
scroll to position [6, 0]
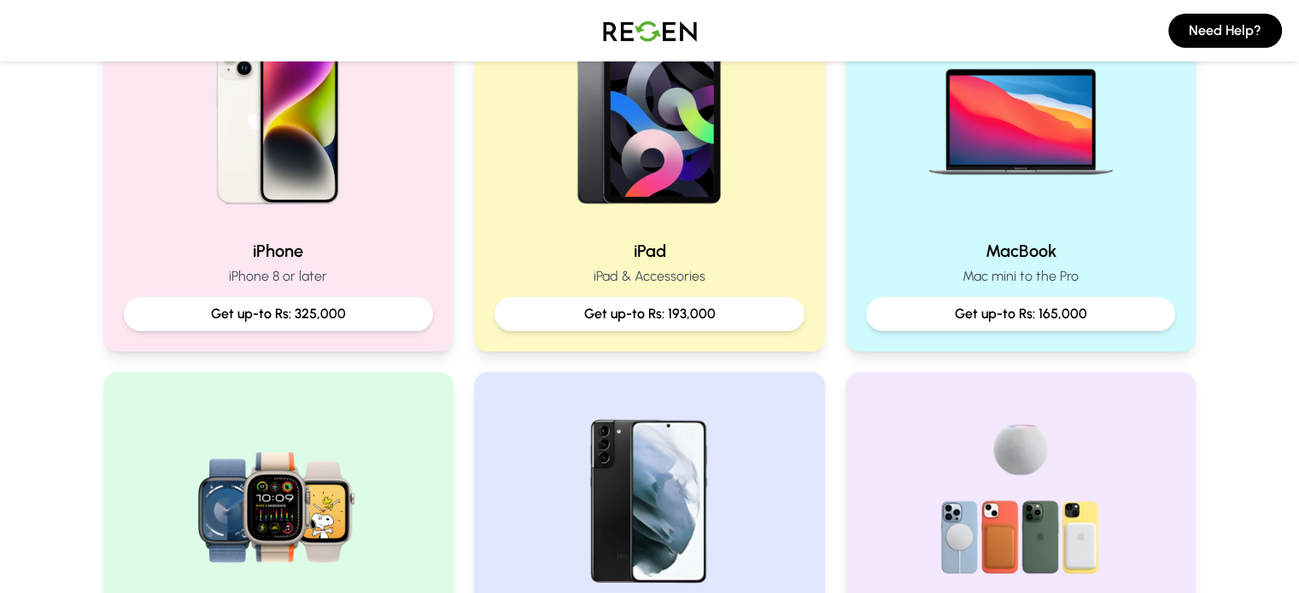
scroll to position [669, 0]
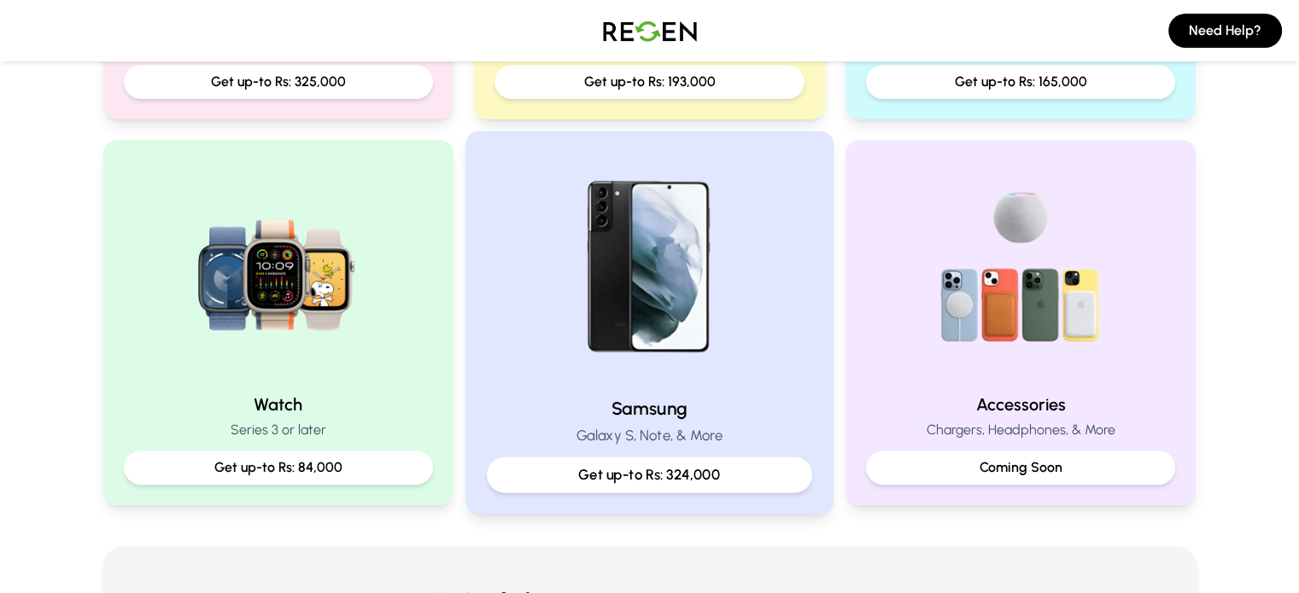
click at [633, 450] on div "Samsung Galaxy S, Note, & More Get up-to Rs: 324,000" at bounding box center [649, 444] width 325 height 96
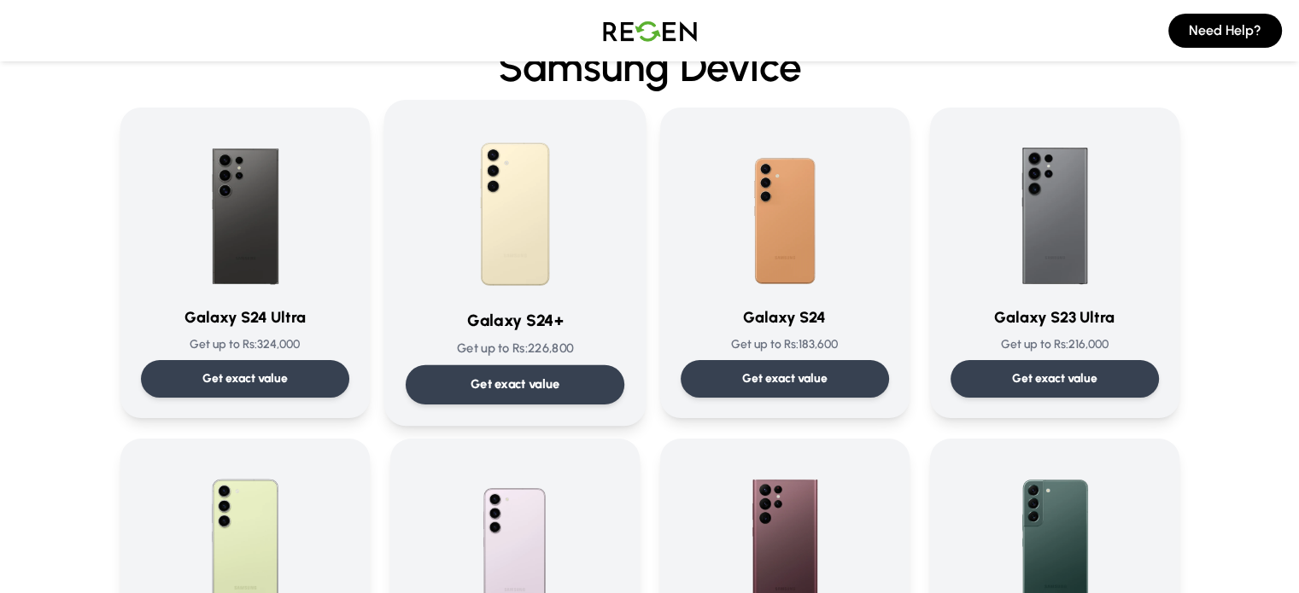
scroll to position [85, 0]
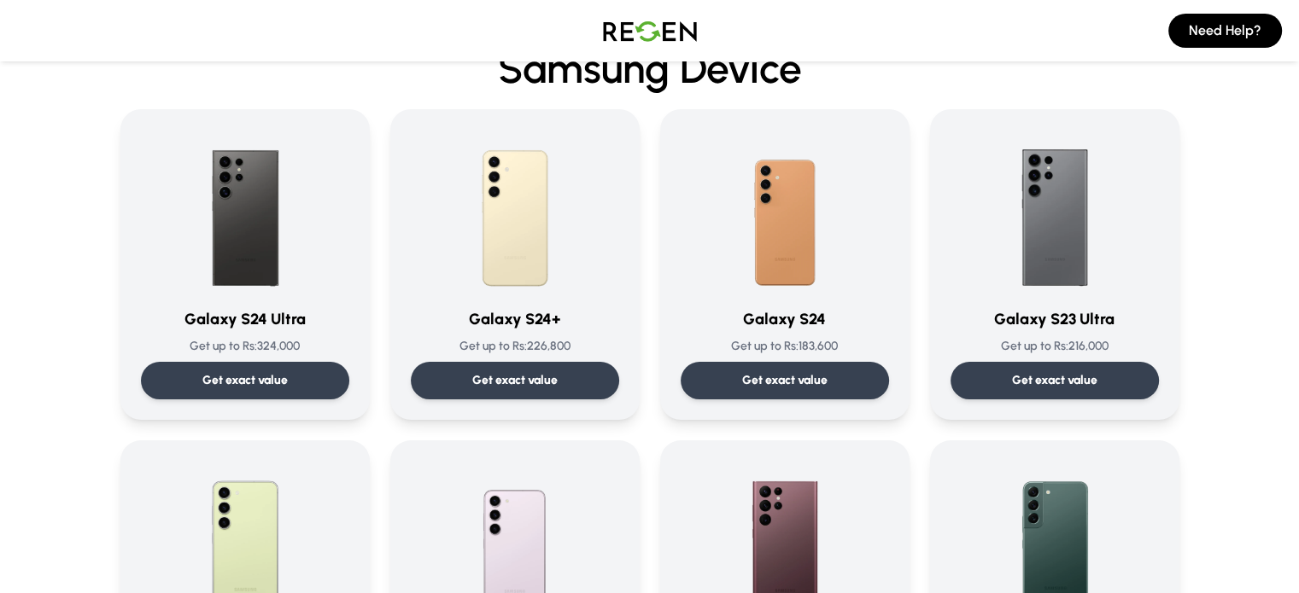
click at [662, 20] on img at bounding box center [650, 31] width 120 height 48
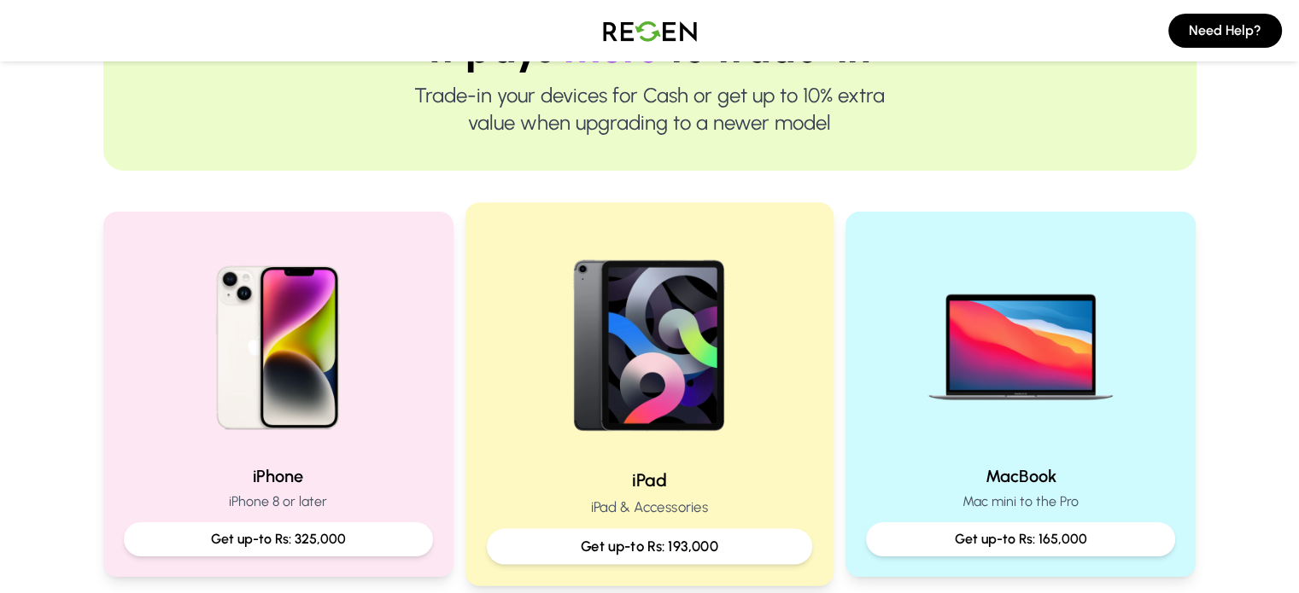
scroll to position [219, 0]
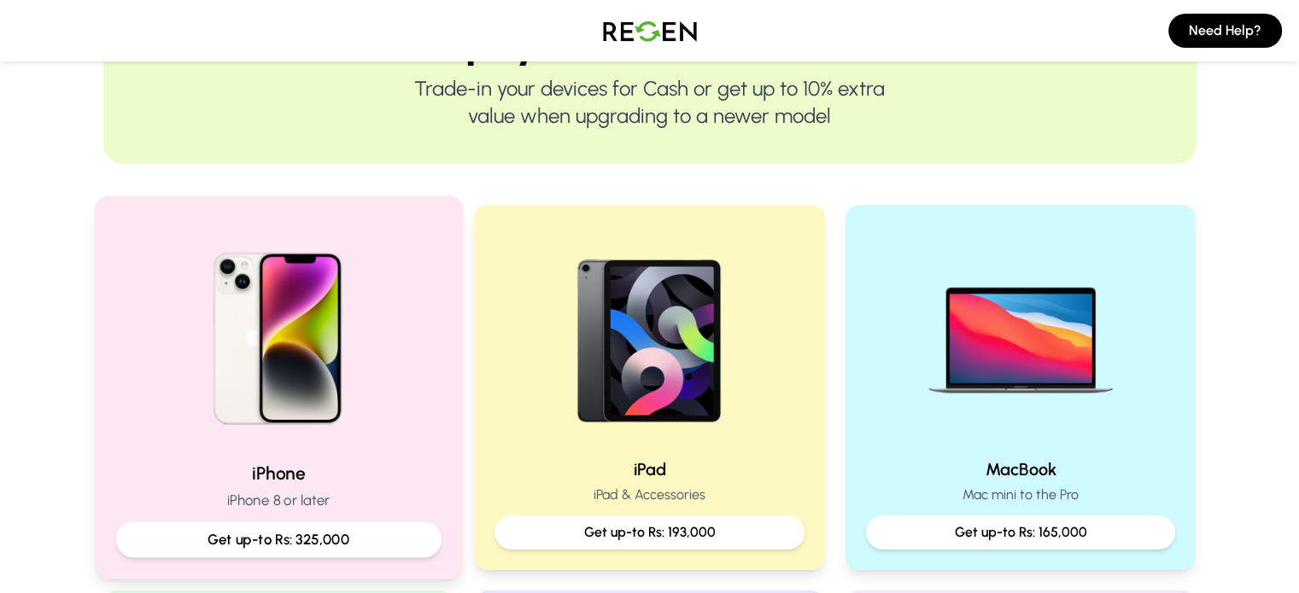
click at [318, 499] on p "iPhone 8 or later" at bounding box center [277, 500] width 325 height 21
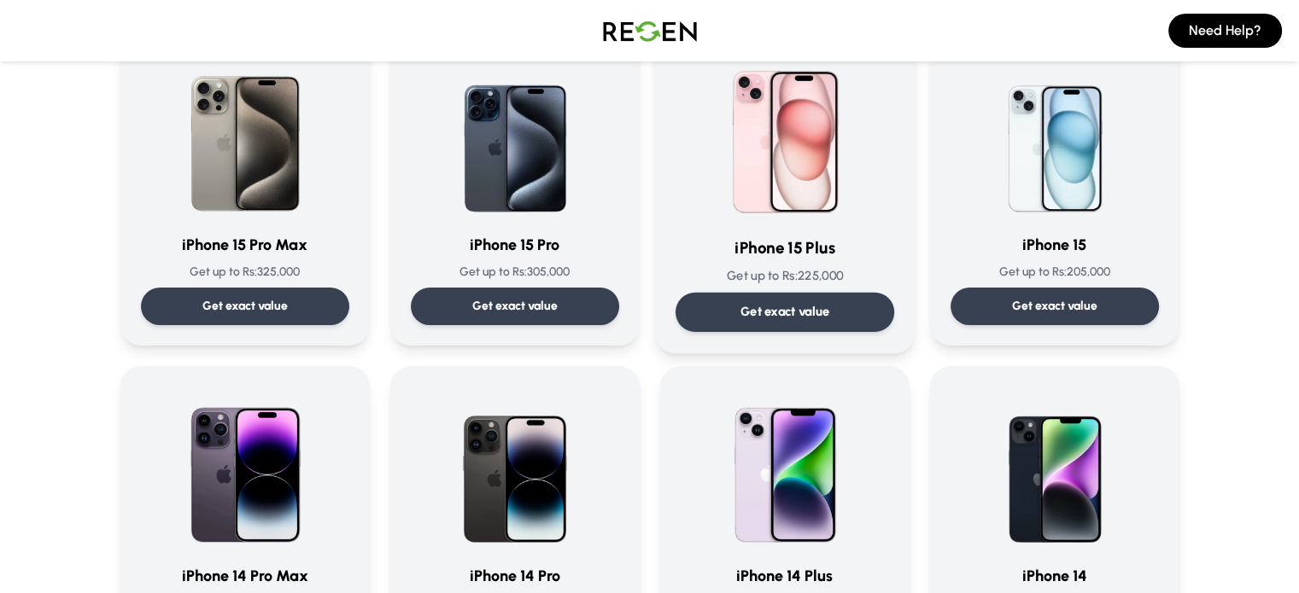
scroll to position [161, 0]
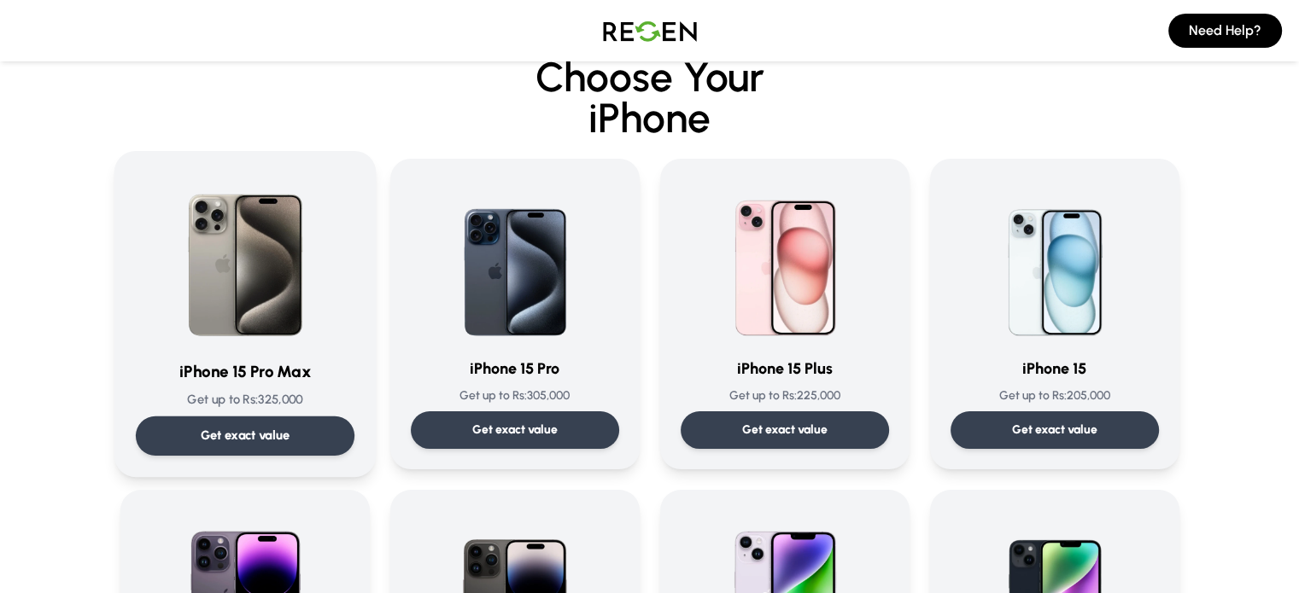
scroll to position [37, 0]
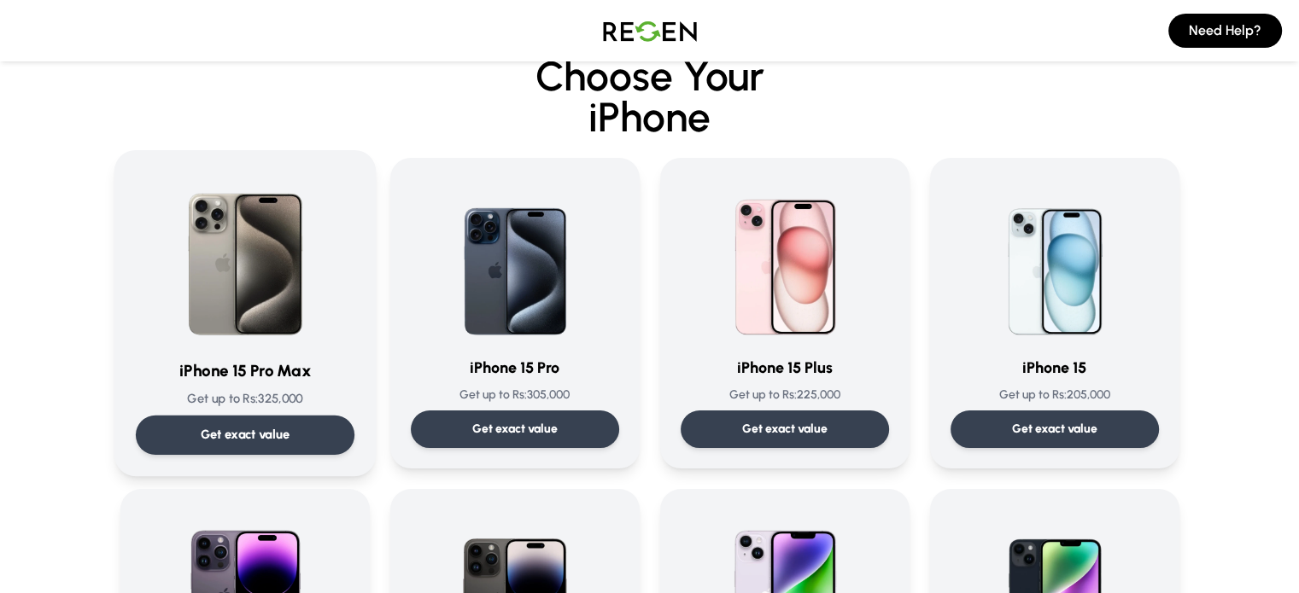
click at [254, 428] on p "Get exact value" at bounding box center [245, 435] width 90 height 18
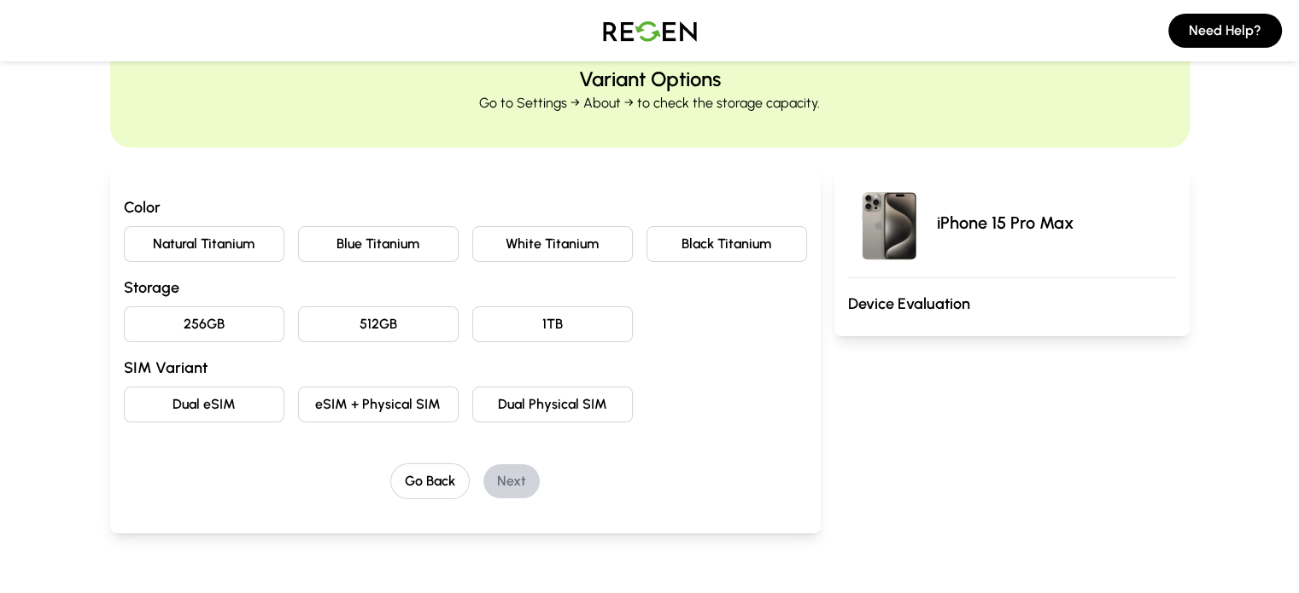
scroll to position [68, 0]
click at [140, 243] on button "Natural Titanium" at bounding box center [204, 243] width 161 height 36
click at [161, 313] on button "256GB" at bounding box center [204, 324] width 161 height 36
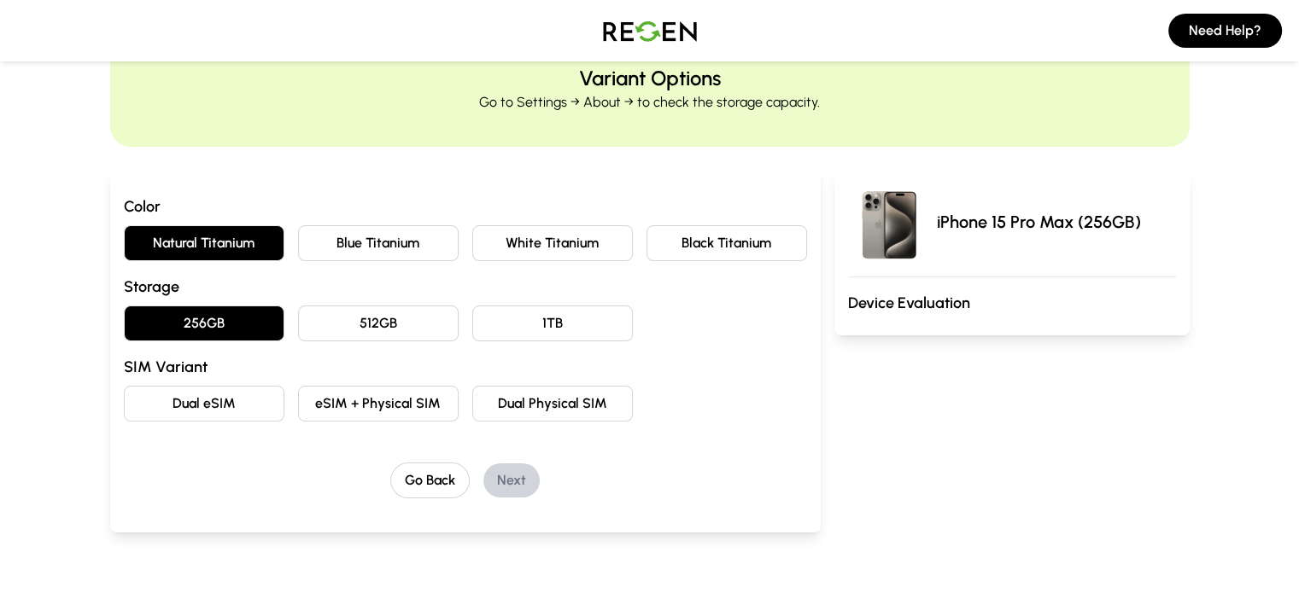
click at [307, 408] on button "eSIM + Physical SIM" at bounding box center [378, 404] width 161 height 36
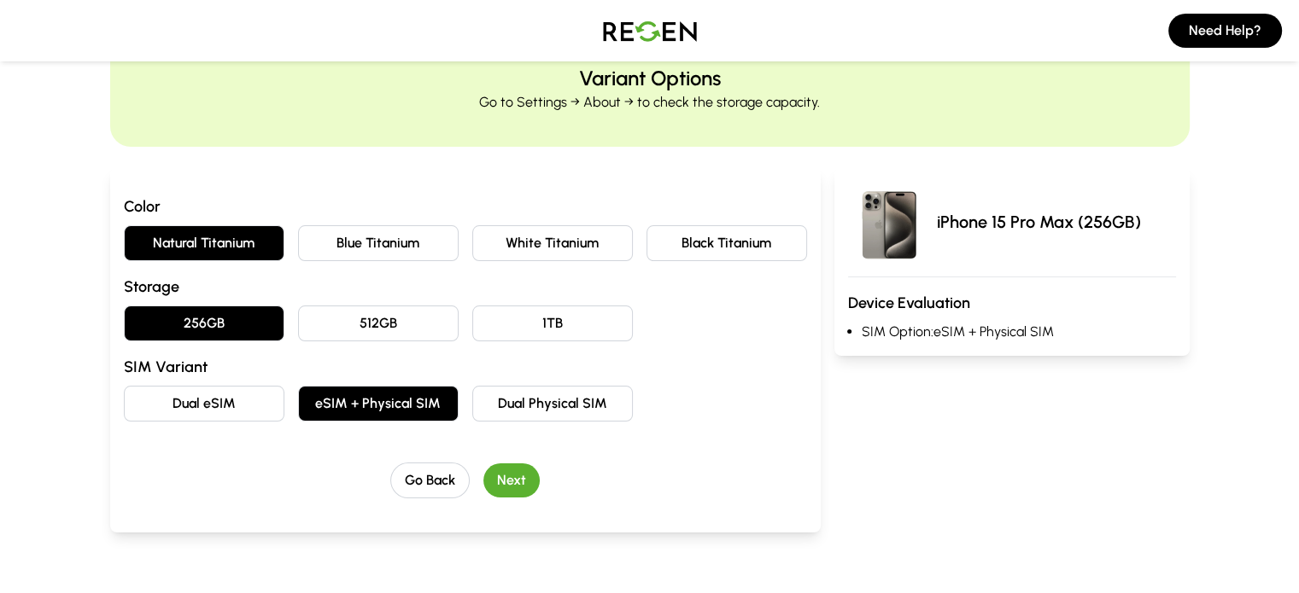
click at [484, 479] on button "Next" at bounding box center [511, 481] width 56 height 34
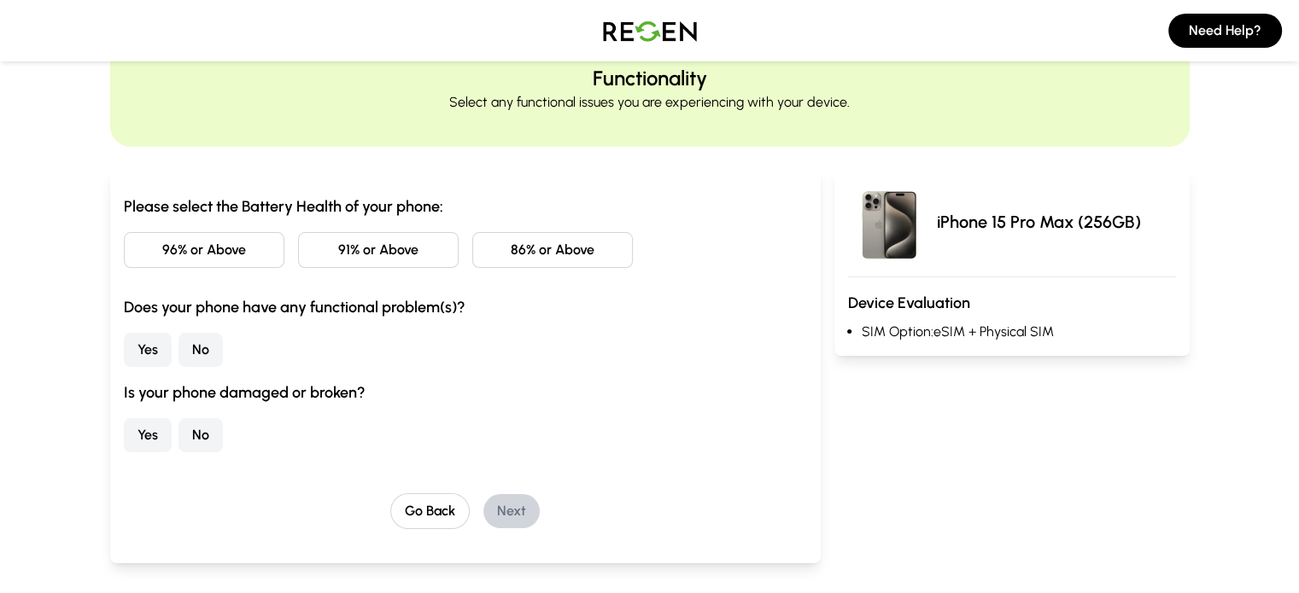
click at [151, 260] on button "96% or Above" at bounding box center [204, 250] width 161 height 36
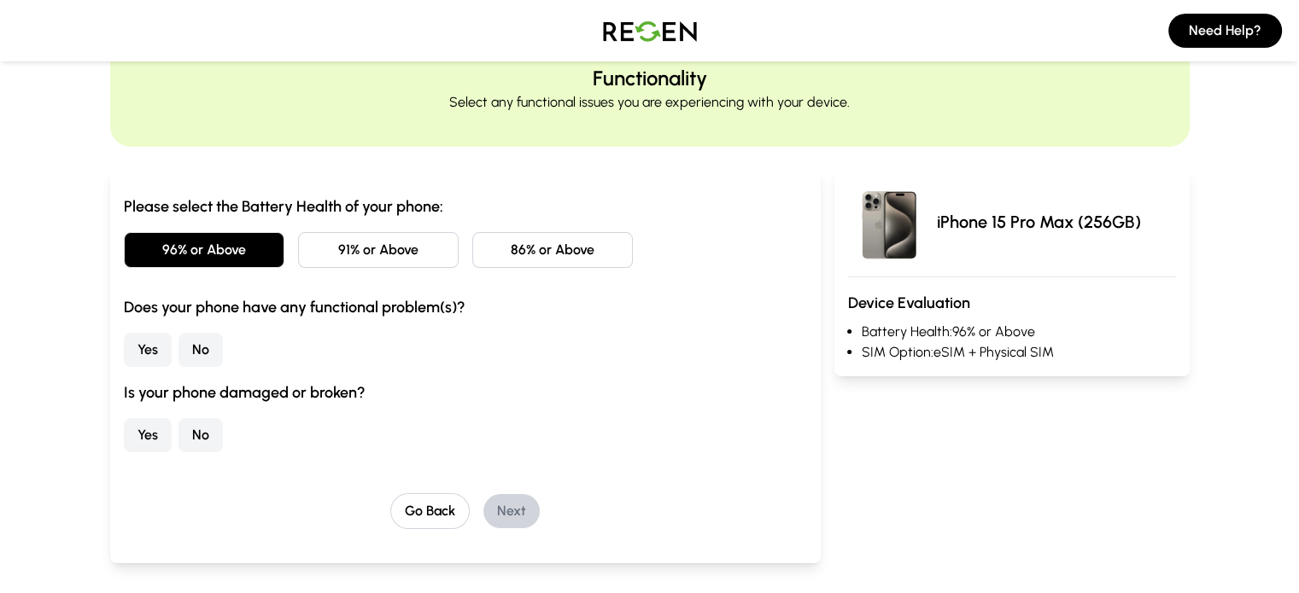
click at [178, 338] on button "No" at bounding box center [200, 350] width 44 height 34
click at [178, 433] on button "No" at bounding box center [200, 435] width 44 height 34
click at [483, 506] on button "Next" at bounding box center [511, 511] width 56 height 34
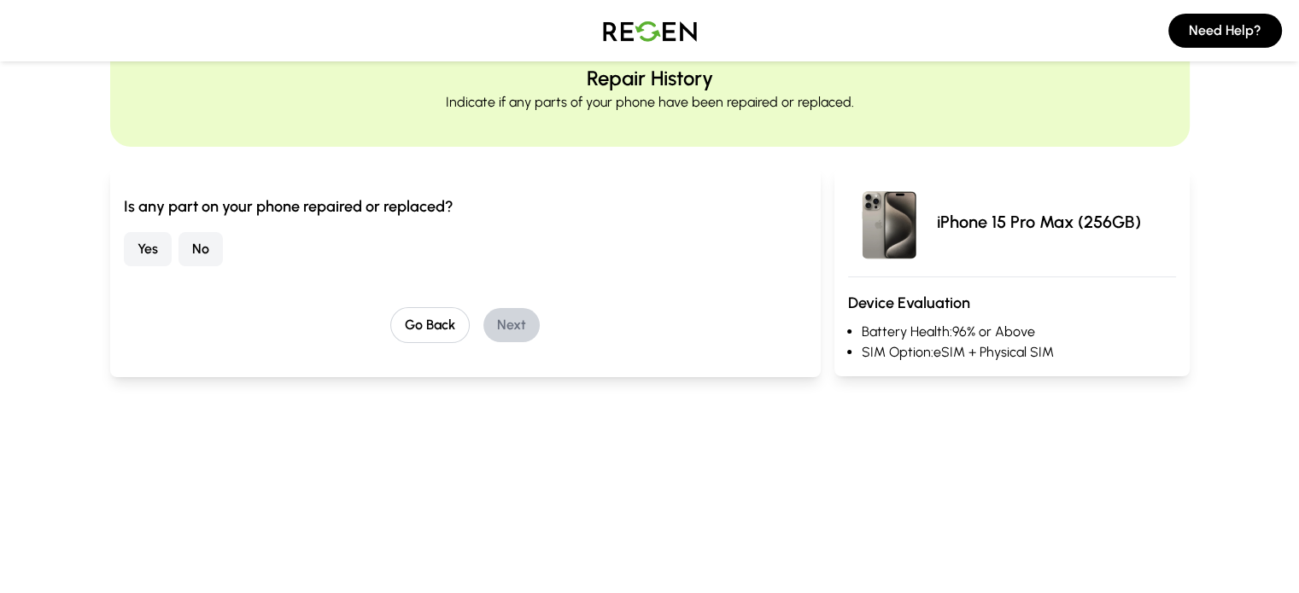
click at [178, 244] on button "No" at bounding box center [200, 249] width 44 height 34
click at [487, 317] on button "Next" at bounding box center [511, 325] width 56 height 34
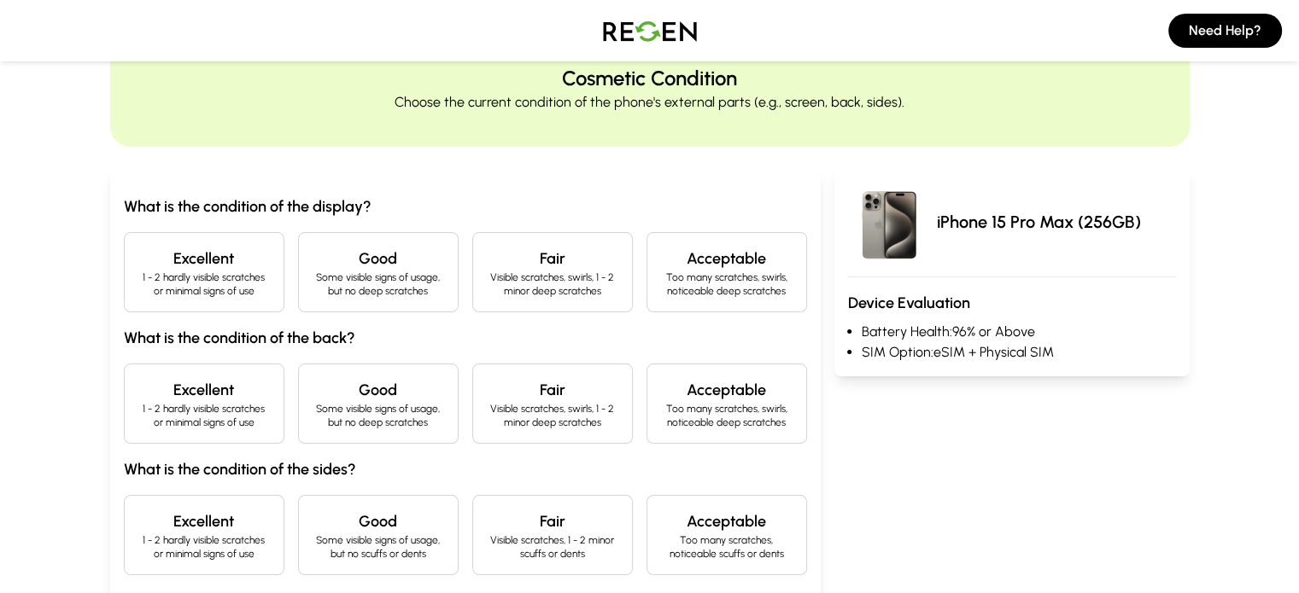
click at [138, 283] on p "1 - 2 hardly visible scratches or minimal signs of use" at bounding box center [204, 284] width 132 height 27
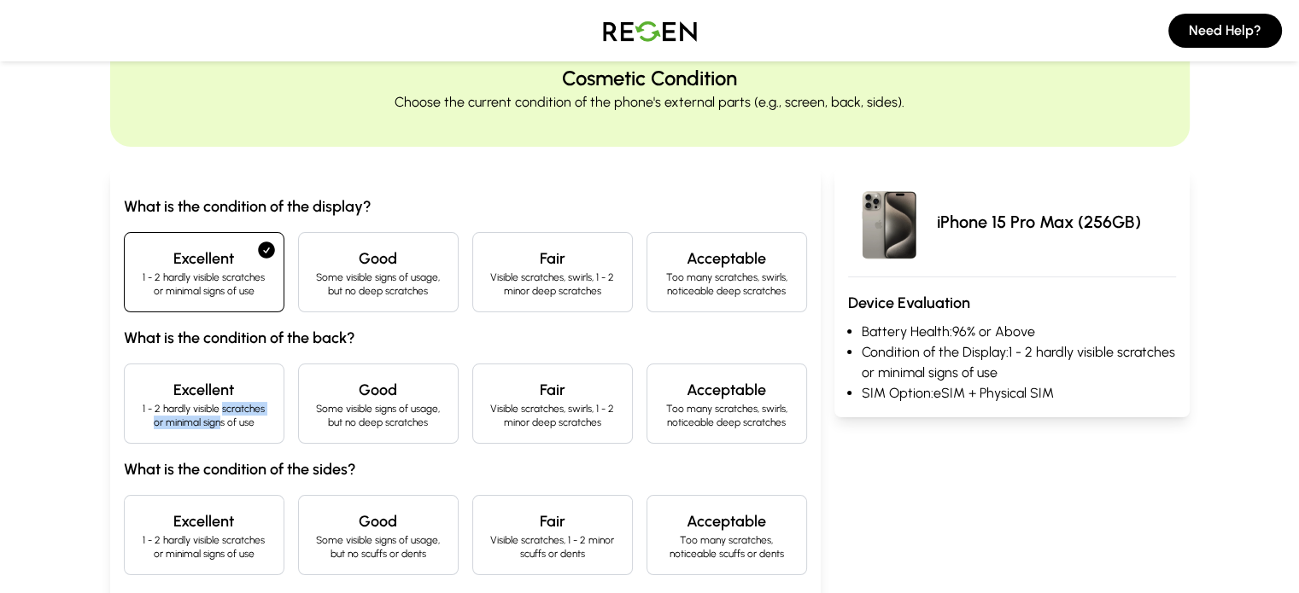
click at [138, 415] on p "1 - 2 hardly visible scratches or minimal signs of use" at bounding box center [204, 415] width 132 height 27
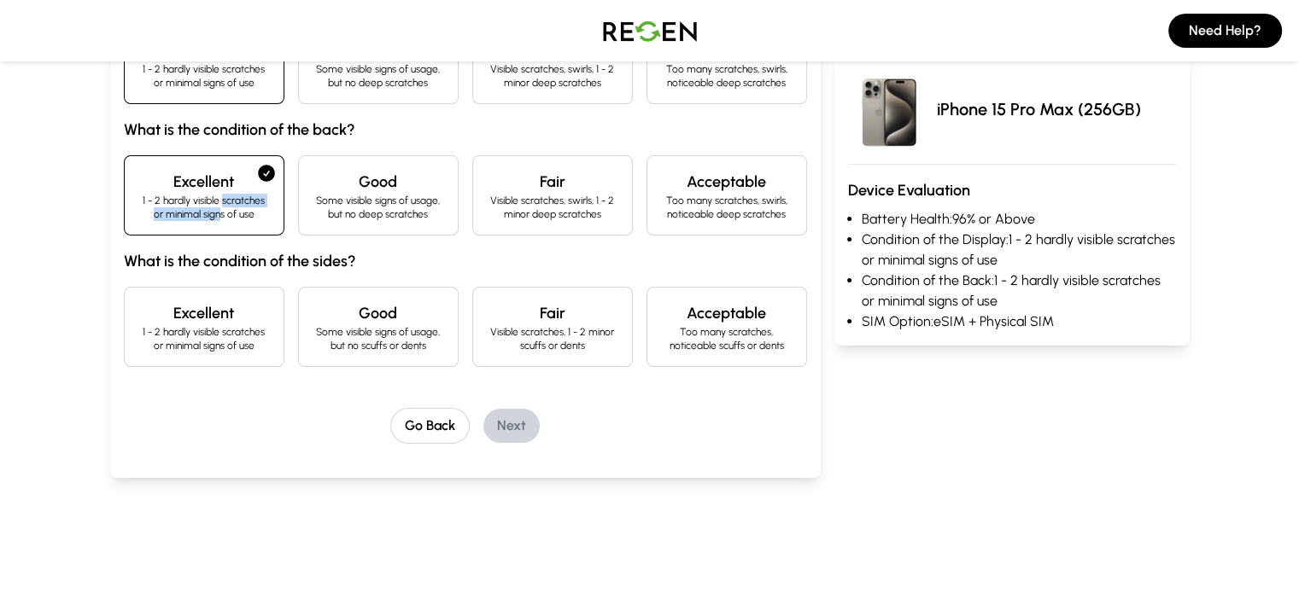
scroll to position [279, 0]
click at [138, 341] on p "1 - 2 hardly visible scratches or minimal signs of use" at bounding box center [204, 336] width 132 height 27
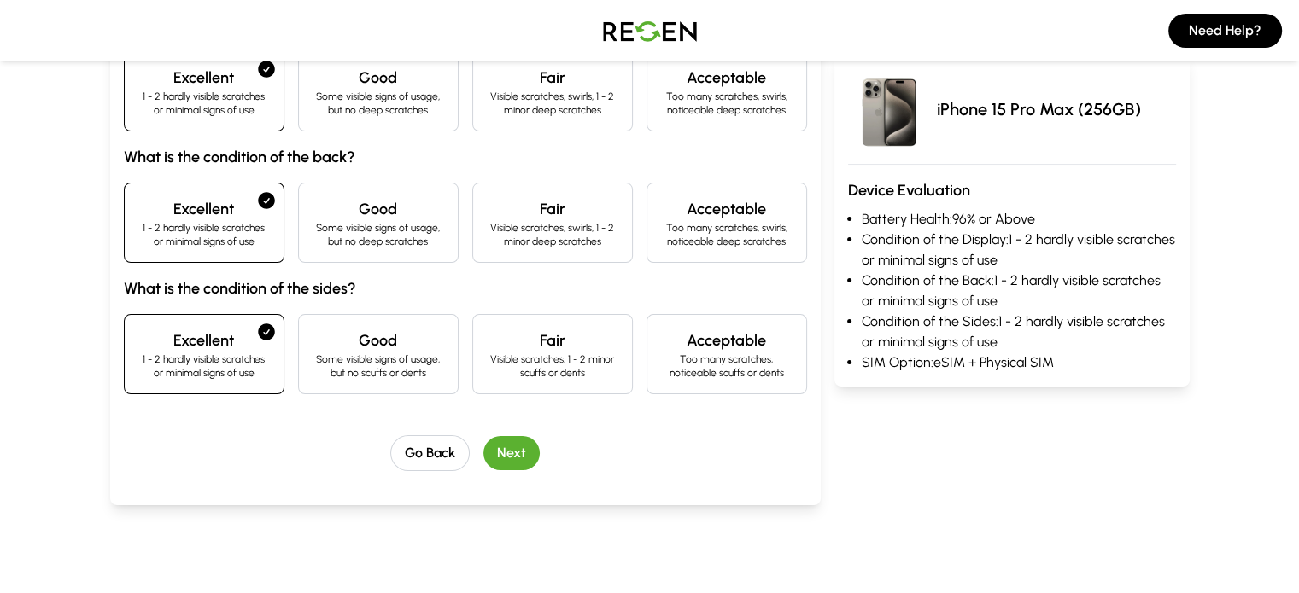
scroll to position [258, 0]
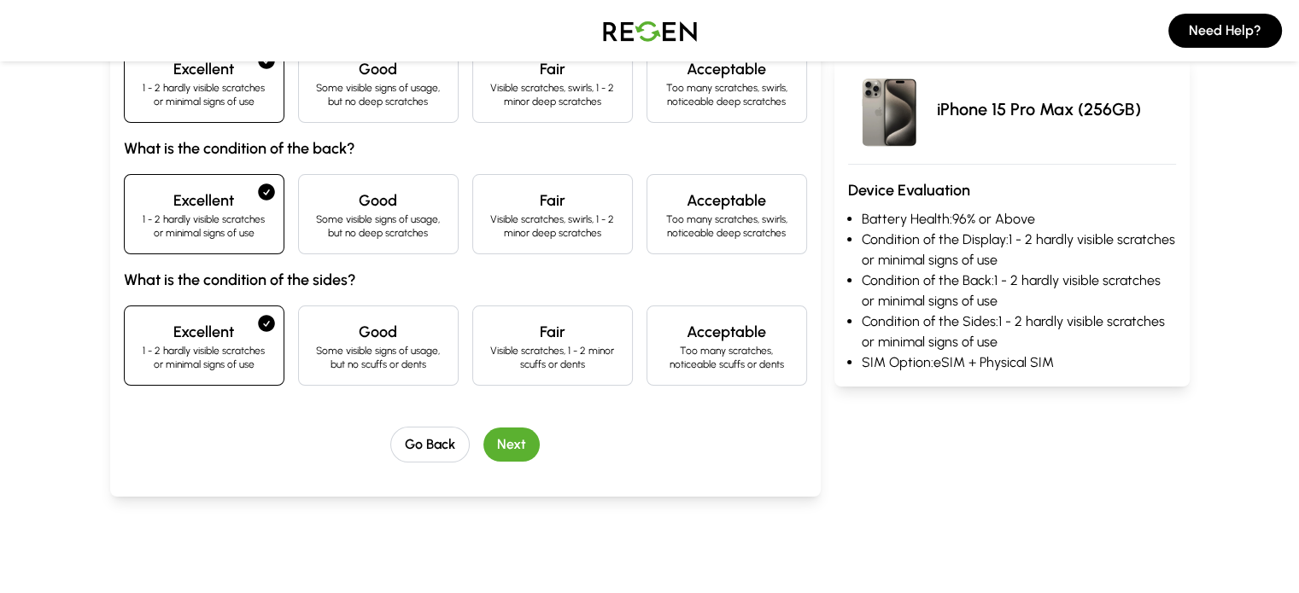
click at [483, 434] on button "Next" at bounding box center [511, 445] width 56 height 34
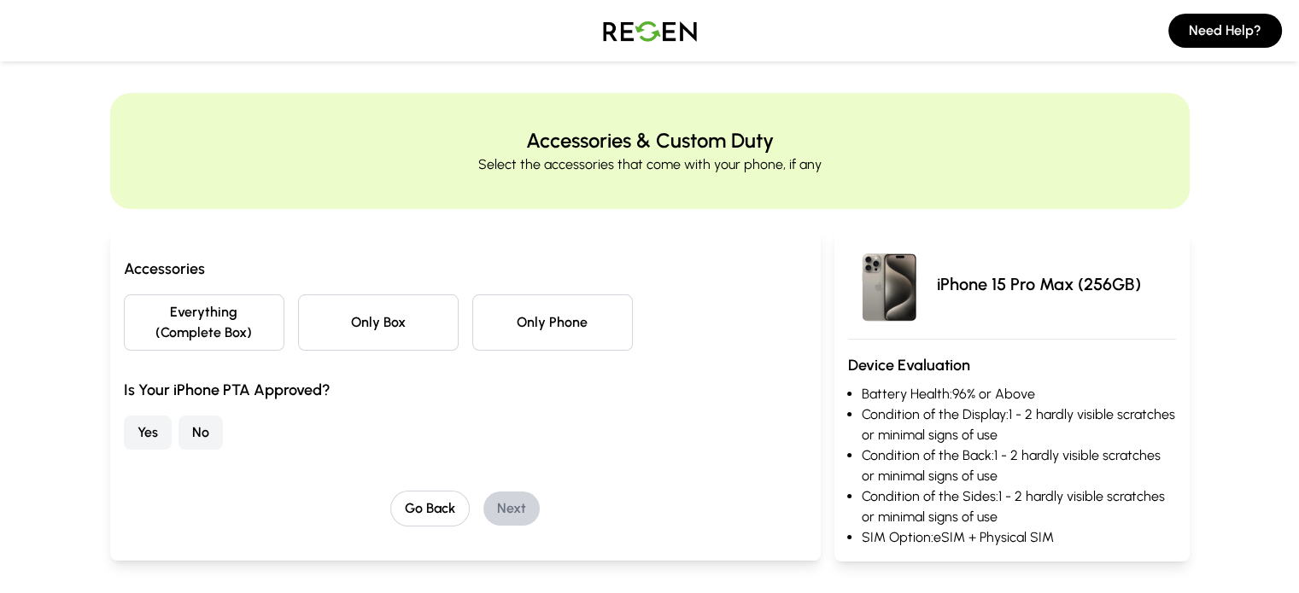
scroll to position [2, 0]
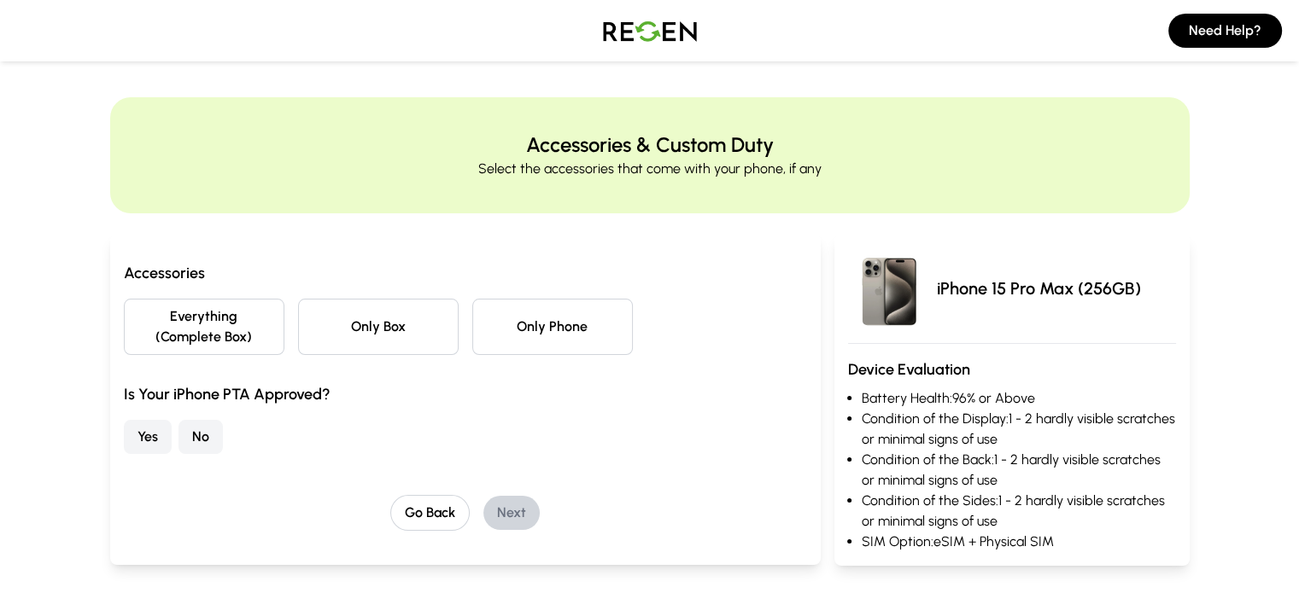
click at [124, 420] on button "Yes" at bounding box center [148, 437] width 48 height 34
click at [155, 316] on button "Everything (Complete Box)" at bounding box center [204, 327] width 161 height 56
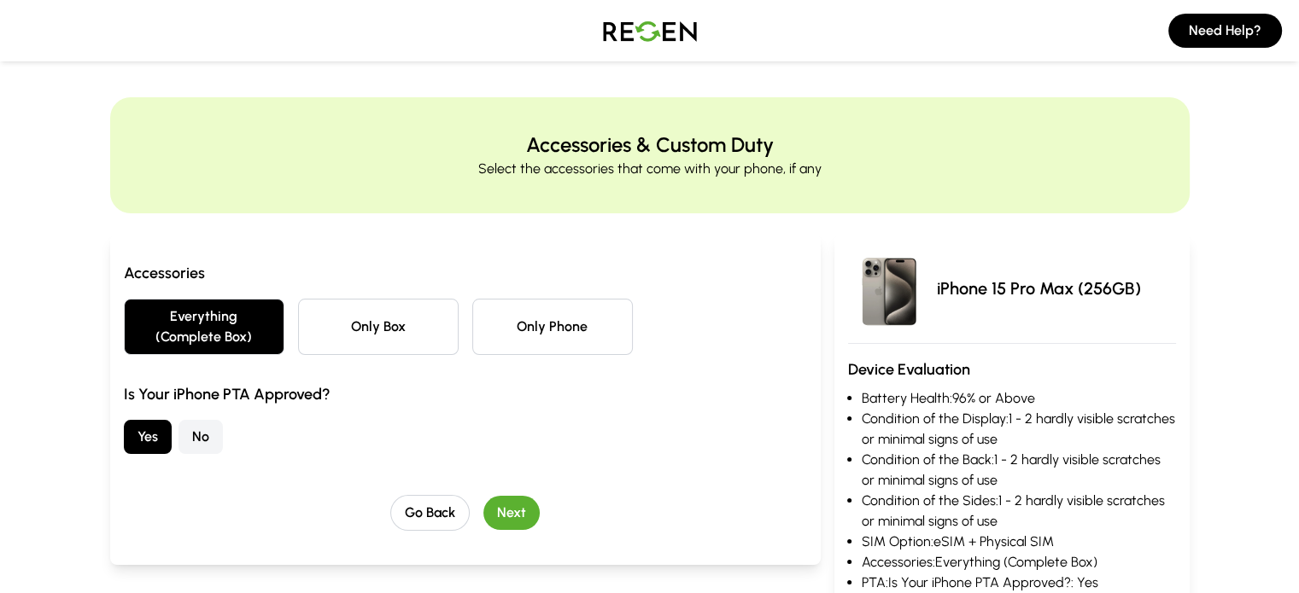
click at [483, 496] on button "Next" at bounding box center [511, 513] width 56 height 34
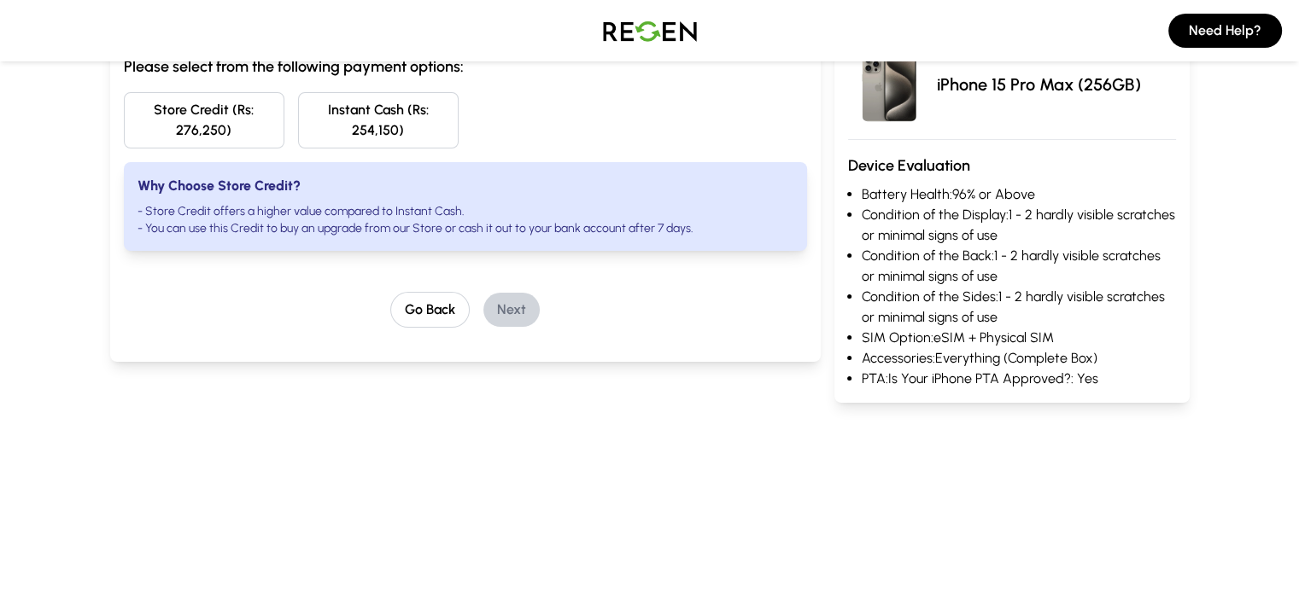
scroll to position [126, 0]
